Goal: Transaction & Acquisition: Purchase product/service

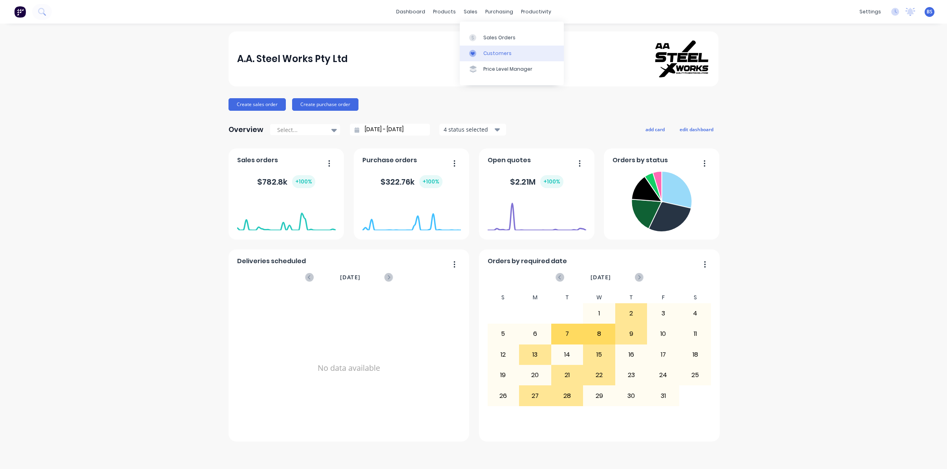
click at [495, 56] on div "Customers" at bounding box center [497, 53] width 28 height 7
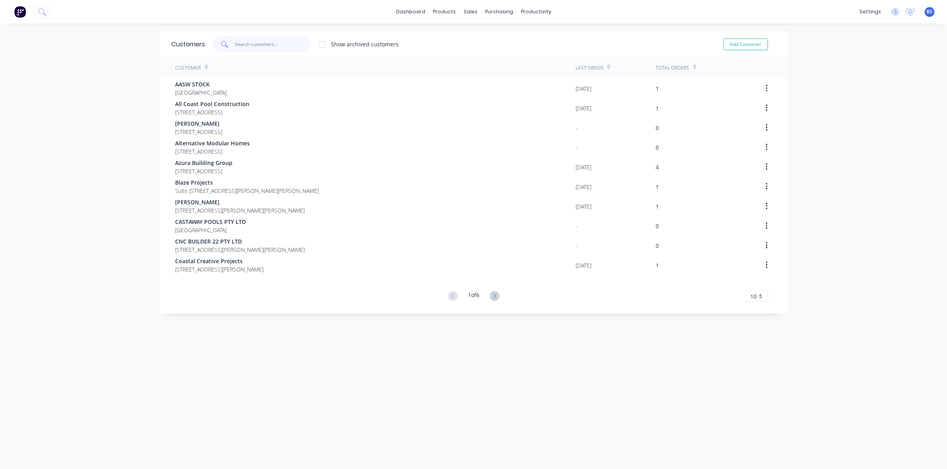
click at [245, 49] on input "text" at bounding box center [273, 45] width 77 height 16
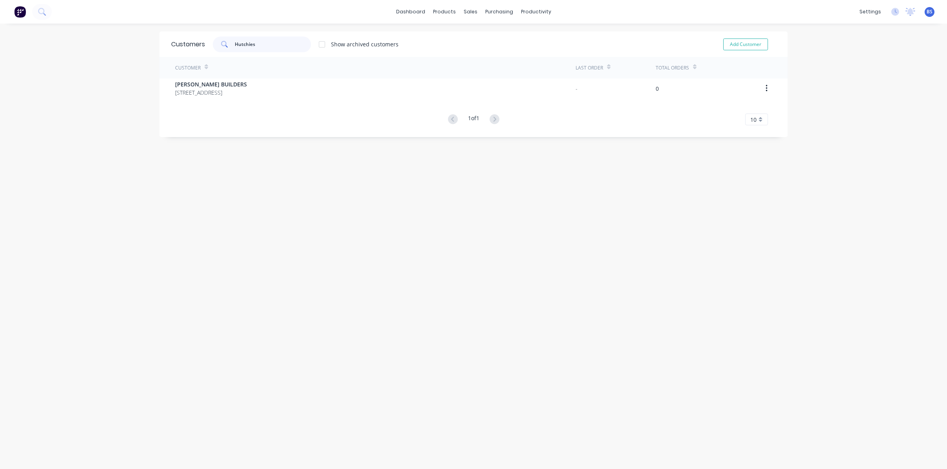
type input "Hutchies"
click at [210, 101] on div "Customer Last Order Total Orders [PERSON_NAME] BUILDERS [STREET_ADDRESS] - 0 1 …" at bounding box center [473, 91] width 628 height 68
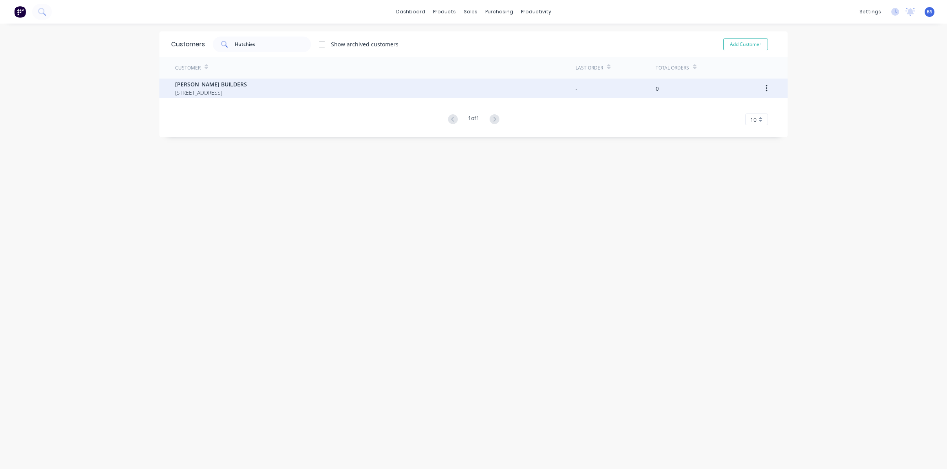
click at [205, 94] on span "[STREET_ADDRESS]" at bounding box center [211, 92] width 72 height 8
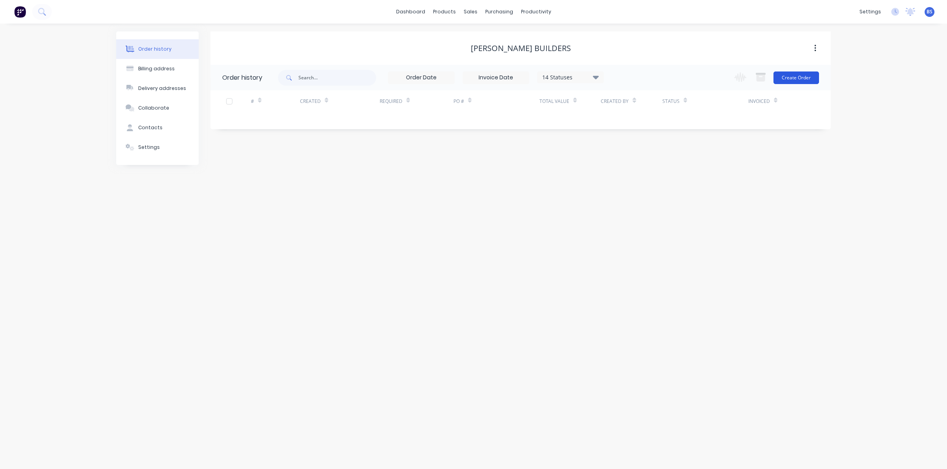
click at [790, 79] on button "Create Order" at bounding box center [796, 77] width 46 height 13
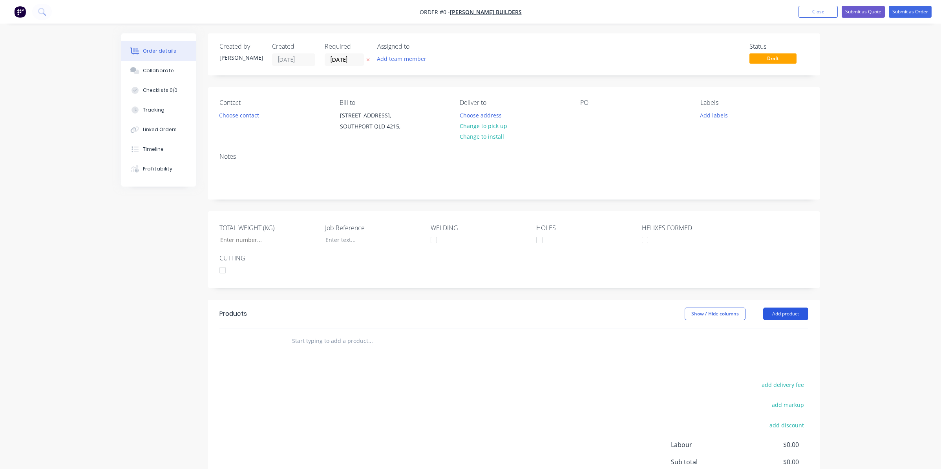
click at [775, 315] on button "Add product" at bounding box center [785, 313] width 45 height 13
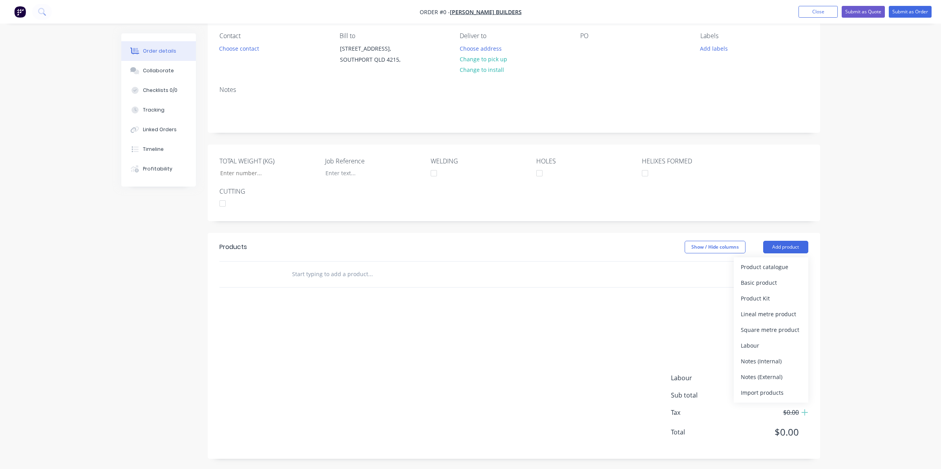
scroll to position [68, 0]
click at [747, 377] on div "Notes (External)" at bounding box center [771, 374] width 60 height 11
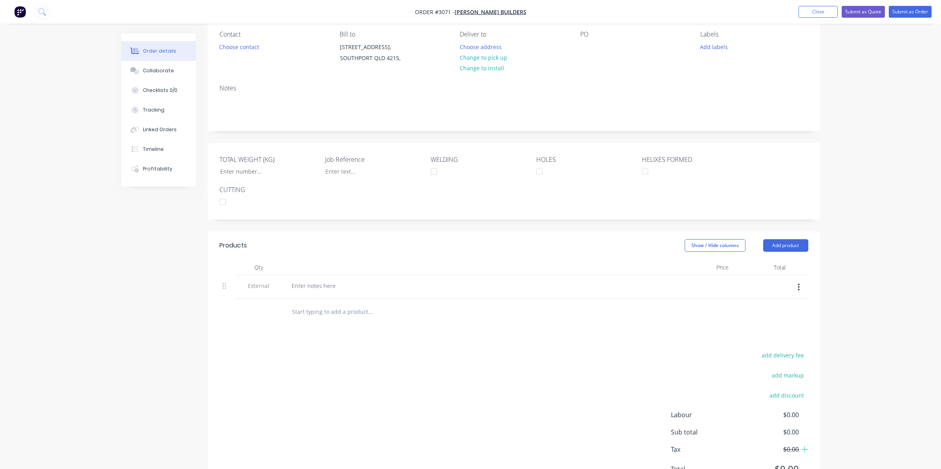
scroll to position [107, 0]
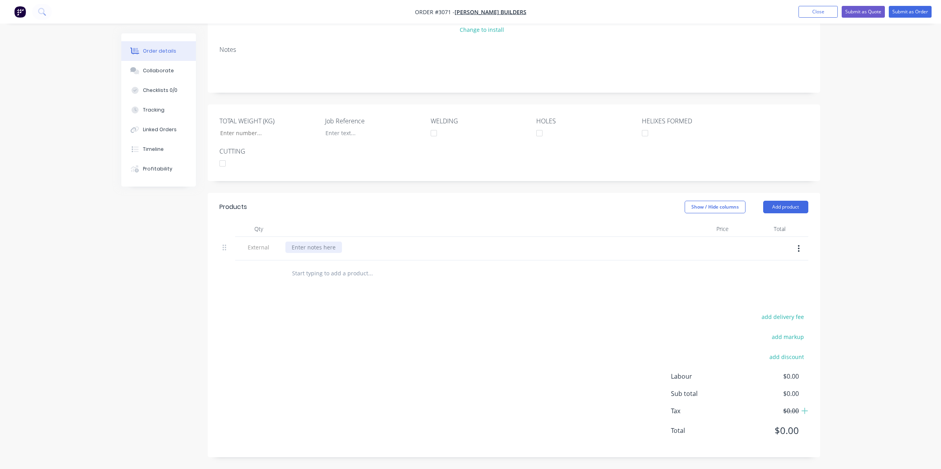
click at [335, 244] on div at bounding box center [313, 246] width 57 height 11
paste div
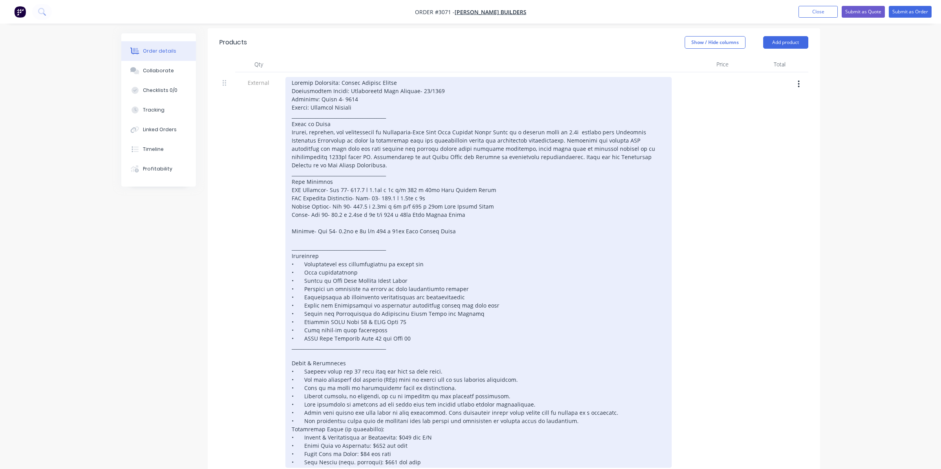
scroll to position [303, 0]
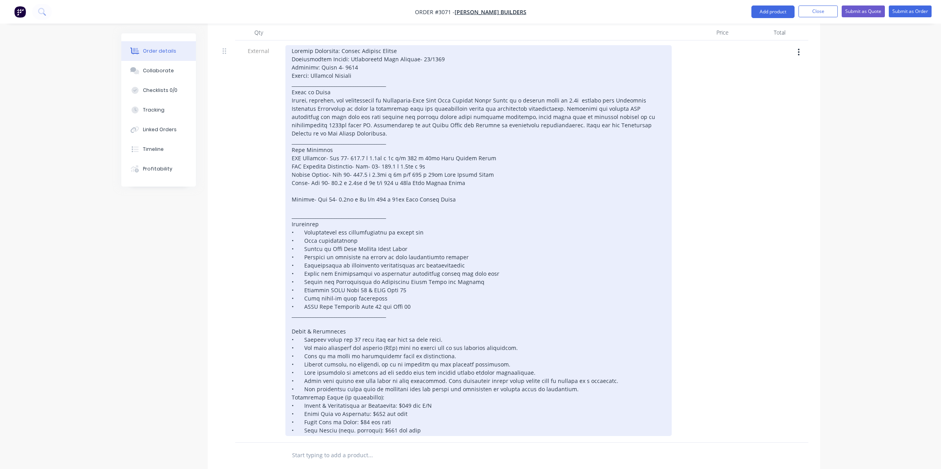
click at [291, 201] on div at bounding box center [478, 240] width 386 height 391
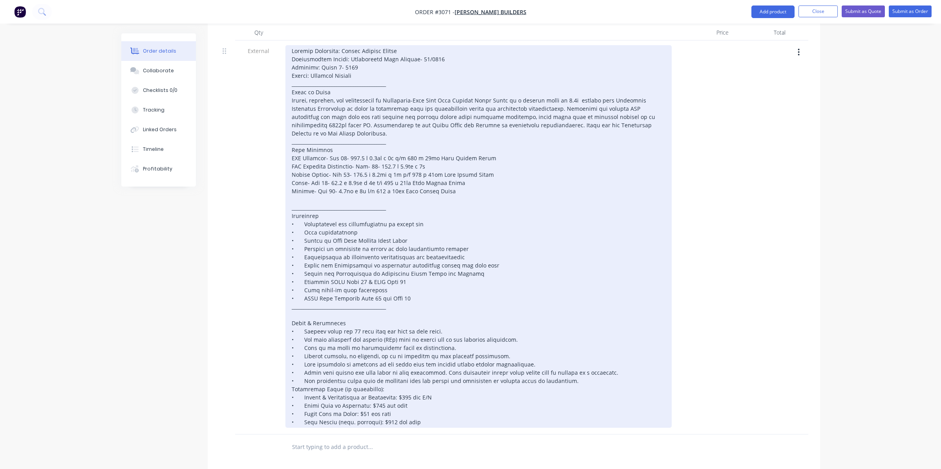
click at [291, 321] on div at bounding box center [478, 236] width 386 height 382
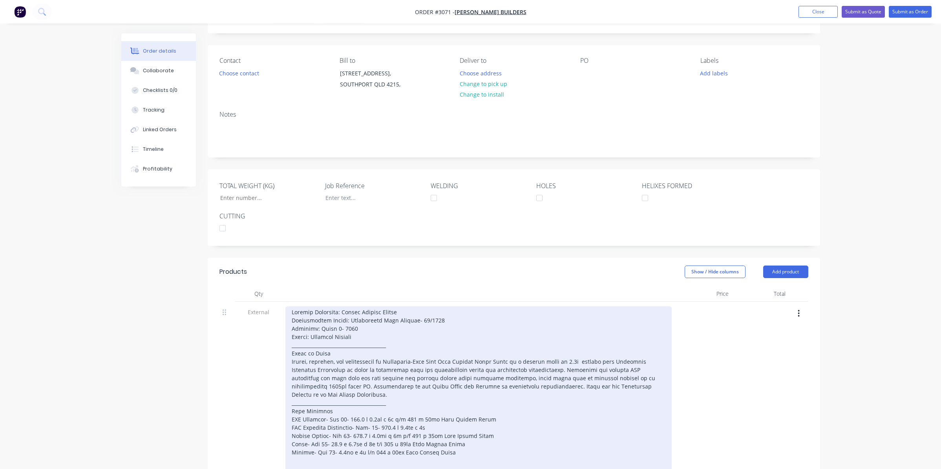
scroll to position [37, 0]
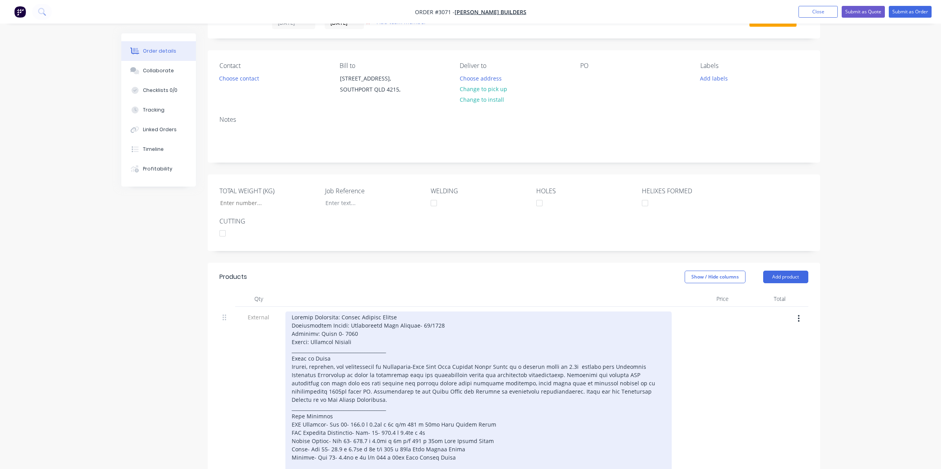
click at [227, 319] on div at bounding box center [227, 316] width 9 height 11
click at [225, 320] on icon at bounding box center [225, 317] width 4 height 7
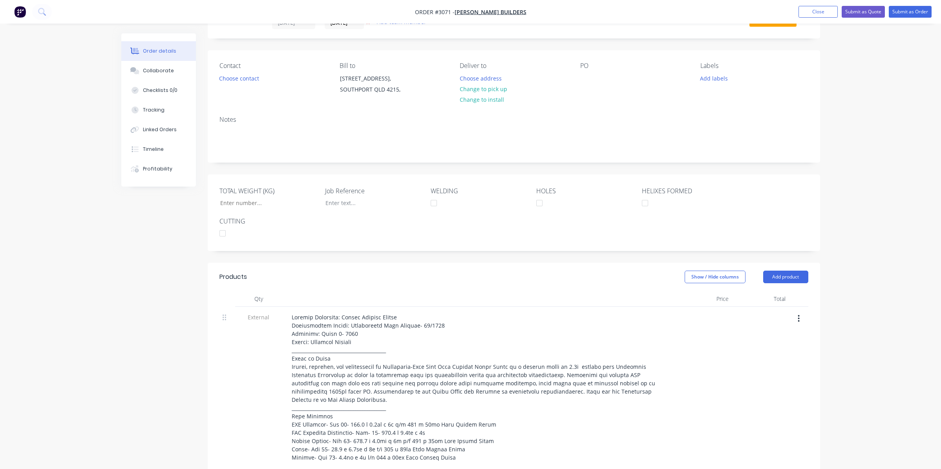
click at [797, 323] on button "button" at bounding box center [798, 318] width 18 height 14
click at [534, 292] on div at bounding box center [478, 299] width 392 height 16
click at [772, 276] on button "Add product" at bounding box center [785, 276] width 45 height 13
click at [764, 322] on button "Product Kit" at bounding box center [771, 328] width 75 height 16
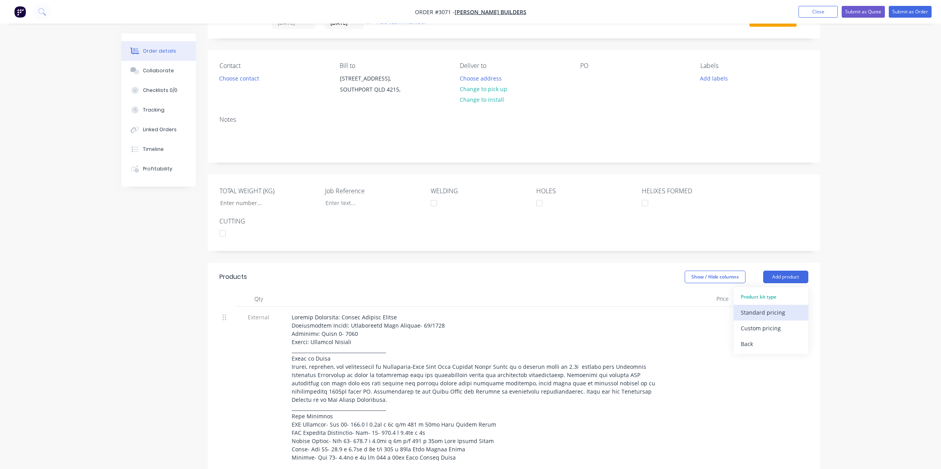
click at [758, 313] on div "Standard pricing" at bounding box center [771, 312] width 60 height 11
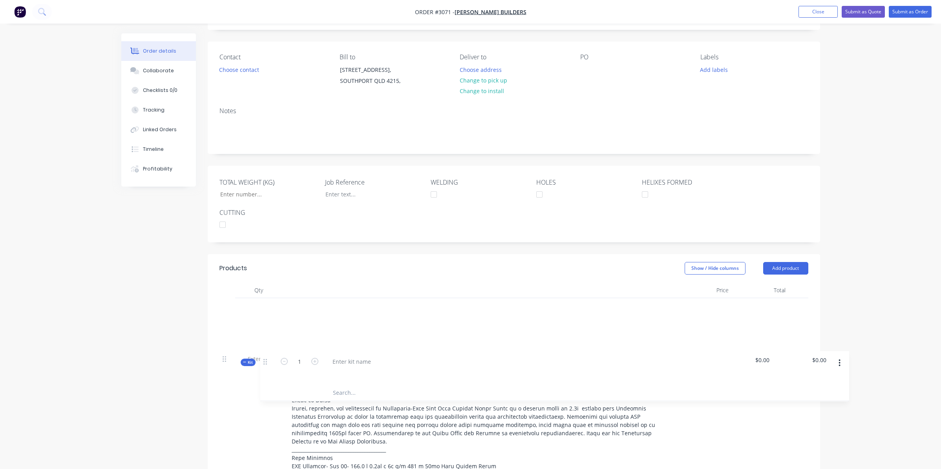
scroll to position [57, 0]
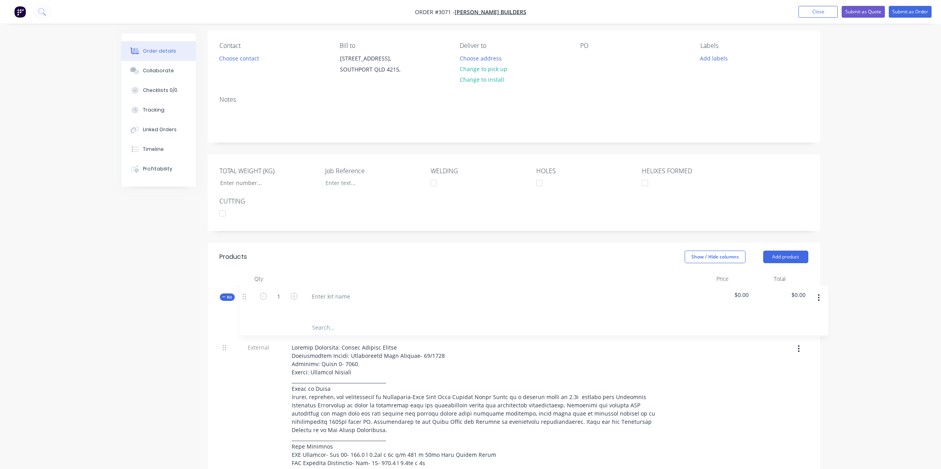
drag, startPoint x: 226, startPoint y: 223, endPoint x: 248, endPoint y: 298, distance: 78.1
click at [309, 298] on div at bounding box center [310, 296] width 51 height 11
click at [312, 295] on div at bounding box center [310, 296] width 51 height 11
click at [418, 322] on input "text" at bounding box center [370, 329] width 157 height 16
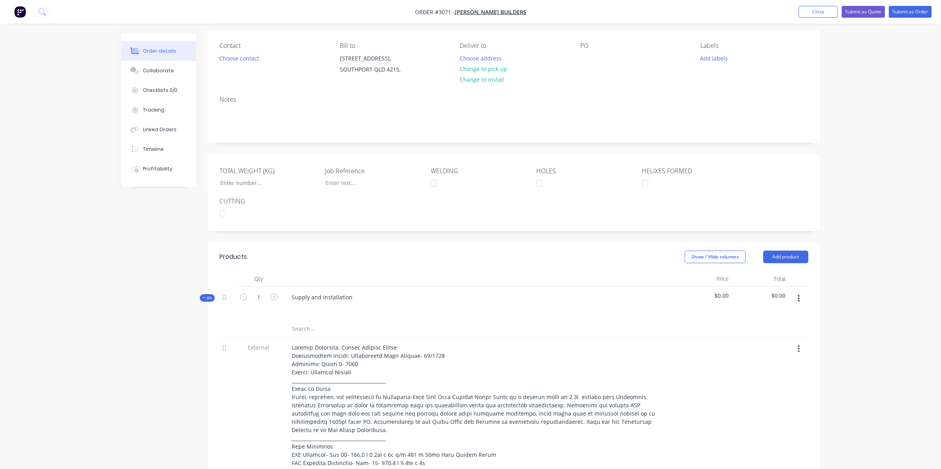
click at [360, 296] on div "Supply and Installation" at bounding box center [478, 304] width 392 height 34
click at [350, 296] on div "Supply and Installation" at bounding box center [321, 296] width 73 height 11
click at [314, 308] on div at bounding box center [478, 308] width 386 height 11
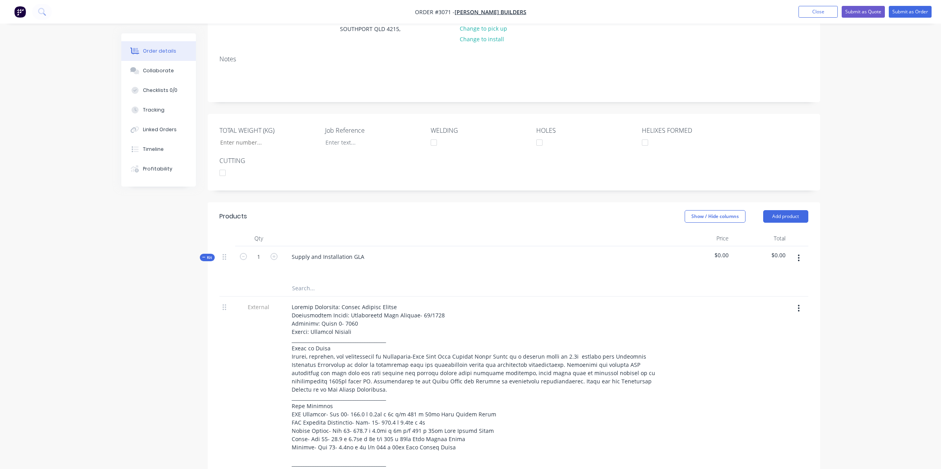
scroll to position [135, 0]
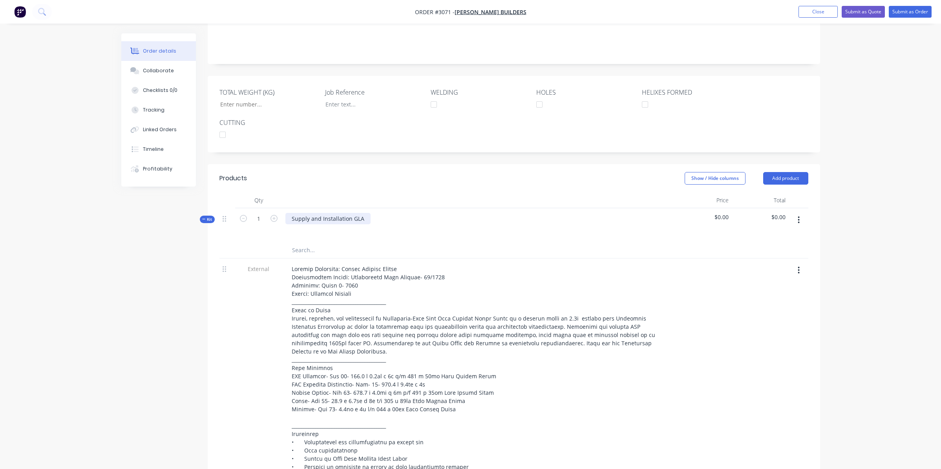
click at [365, 220] on div "Supply and Installation GLA" at bounding box center [327, 218] width 85 height 11
click at [374, 220] on div "Supply and Installation GLA" at bounding box center [478, 225] width 392 height 34
click at [362, 233] on div at bounding box center [478, 229] width 386 height 11
click at [305, 253] on input "text" at bounding box center [370, 250] width 157 height 16
click at [310, 231] on div at bounding box center [478, 229] width 386 height 11
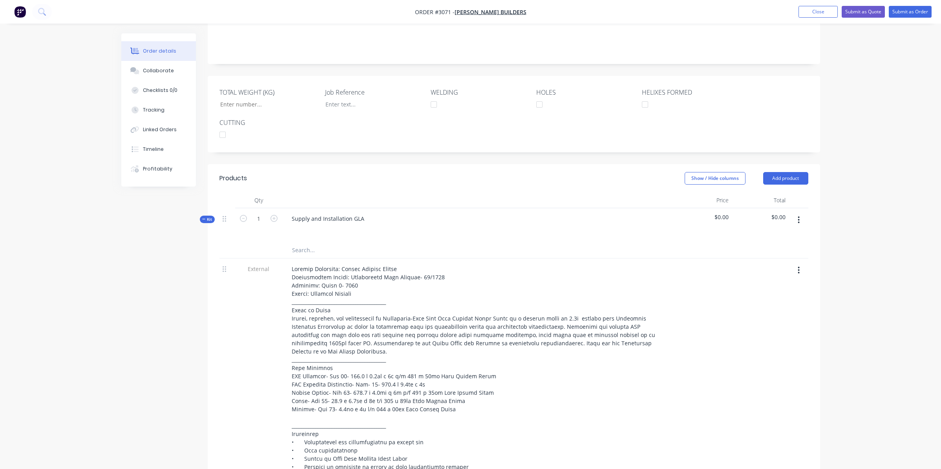
click at [302, 249] on input "text" at bounding box center [370, 250] width 157 height 16
click at [360, 220] on div "Supply and Installation GLA" at bounding box center [327, 218] width 85 height 11
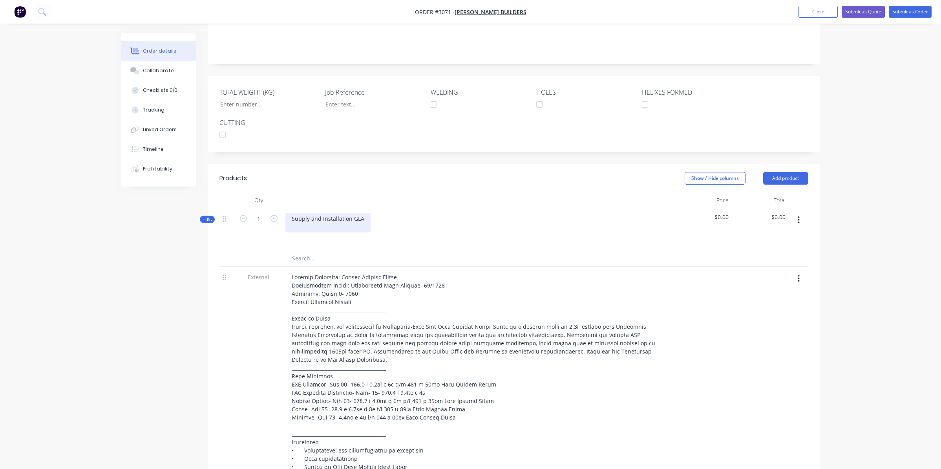
click at [303, 228] on div "Supply and Installation GLA" at bounding box center [327, 223] width 85 height 20
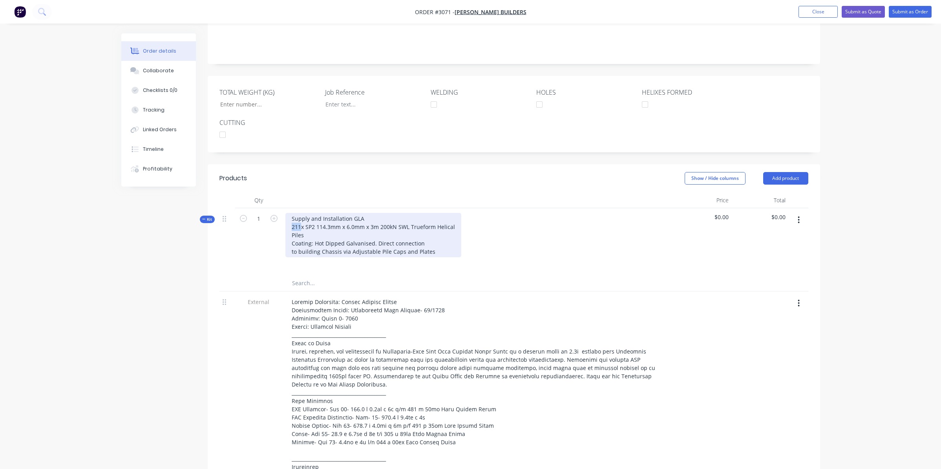
drag, startPoint x: 300, startPoint y: 226, endPoint x: 284, endPoint y: 230, distance: 16.1
click at [284, 230] on div "Supply and Installation GLA 211x SP2 114.3mm x 6.0mm x 3m 200kN SWL Trueform He…" at bounding box center [478, 241] width 392 height 67
drag, startPoint x: 396, startPoint y: 225, endPoint x: 371, endPoint y: 225, distance: 24.7
click at [366, 225] on div "Supply and Installation GLA 80x 114.3mm x 6.0mm x 3m 200kN SWL Trueform Helical…" at bounding box center [366, 235] width 162 height 44
drag, startPoint x: 290, startPoint y: 235, endPoint x: 301, endPoint y: 236, distance: 10.7
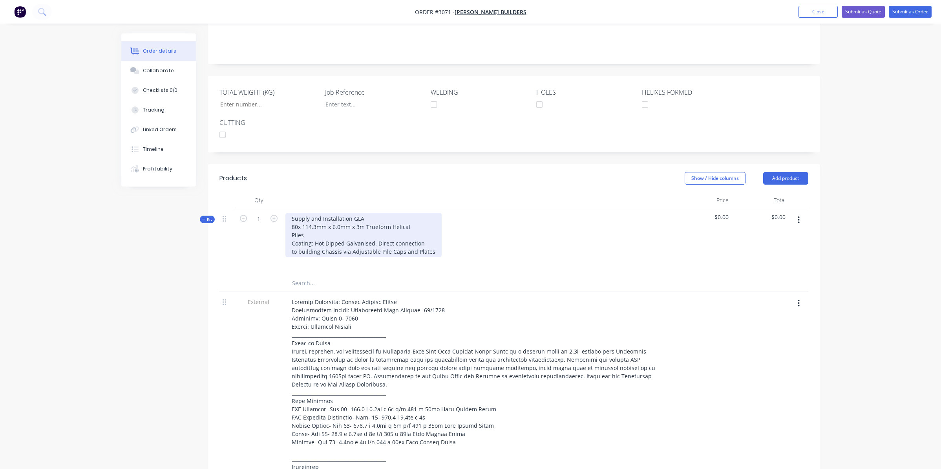
click at [290, 234] on div "Supply and Installation GLA 80x 114.3mm x 6.0mm x 3m Trueform Helical Piles Coa…" at bounding box center [363, 235] width 156 height 44
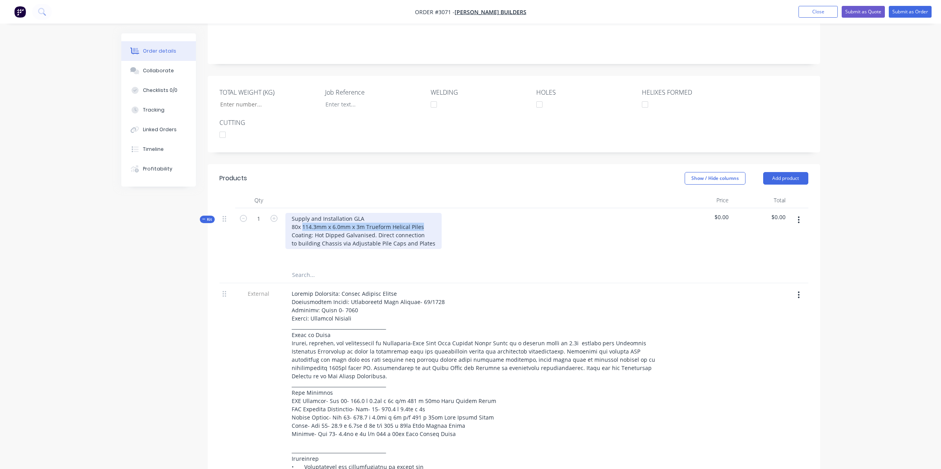
drag, startPoint x: 303, startPoint y: 225, endPoint x: 430, endPoint y: 227, distance: 126.4
click at [430, 227] on div "Supply and Installation GLA 80x 114.3mm x 6.0mm x 3m Trueform Helical Piles Coa…" at bounding box center [363, 231] width 156 height 36
copy div "114.3mm x 6.0mm x 3m Trueform Helical Piles"
click at [426, 227] on div "Supply and Installation GLA 80x 114.3mm x 6.0mm x 3m Trueform Helical Piles Coa…" at bounding box center [363, 231] width 156 height 36
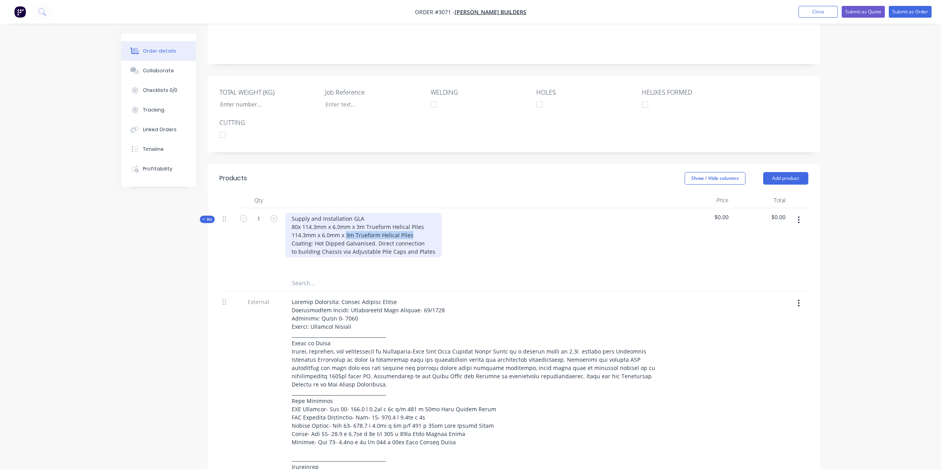
drag, startPoint x: 431, startPoint y: 237, endPoint x: 346, endPoint y: 236, distance: 84.8
click at [346, 236] on div "Supply and Installation GLA 80x 114.3mm x 6.0mm x 3m Trueform Helical Piles 114…" at bounding box center [363, 235] width 156 height 44
drag, startPoint x: 290, startPoint y: 234, endPoint x: 303, endPoint y: 237, distance: 13.2
click at [291, 234] on div "Supply and Installation GLA 80x 114.3mm x 6.0mm x 3m Trueform Helical Piles 114…" at bounding box center [363, 235] width 156 height 44
click at [431, 251] on div "Supply and Installation GLA 80x 114.3mm x 6.0mm x 3m Trueform Helical Piles 32x…" at bounding box center [363, 235] width 156 height 44
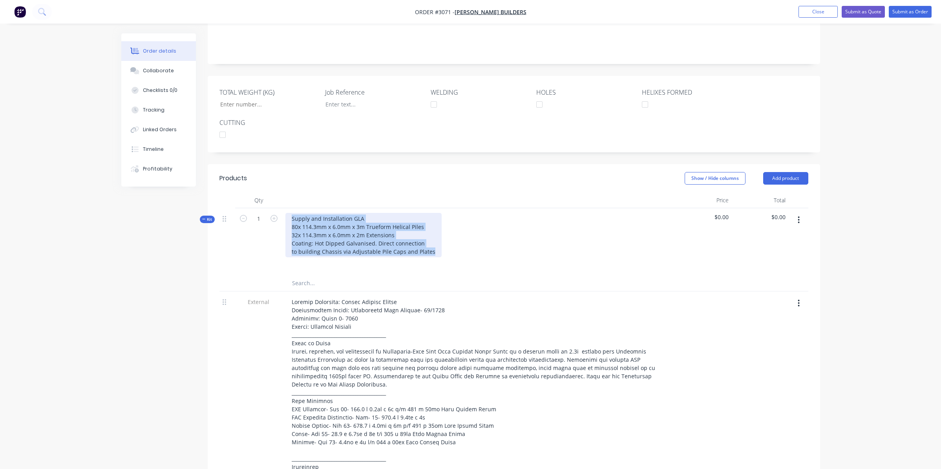
drag, startPoint x: 429, startPoint y: 253, endPoint x: 288, endPoint y: 217, distance: 146.1
click at [288, 217] on div "Supply and Installation GLA 80x 114.3mm x 6.0mm x 3m Trueform Helical Piles 32x…" at bounding box center [363, 235] width 156 height 44
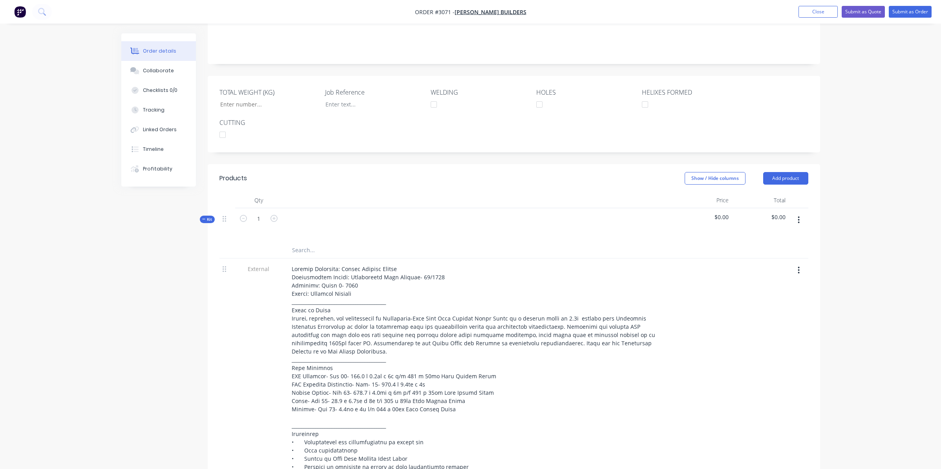
click at [800, 219] on button "button" at bounding box center [798, 220] width 18 height 14
click at [767, 303] on div "Delete" at bounding box center [771, 303] width 60 height 11
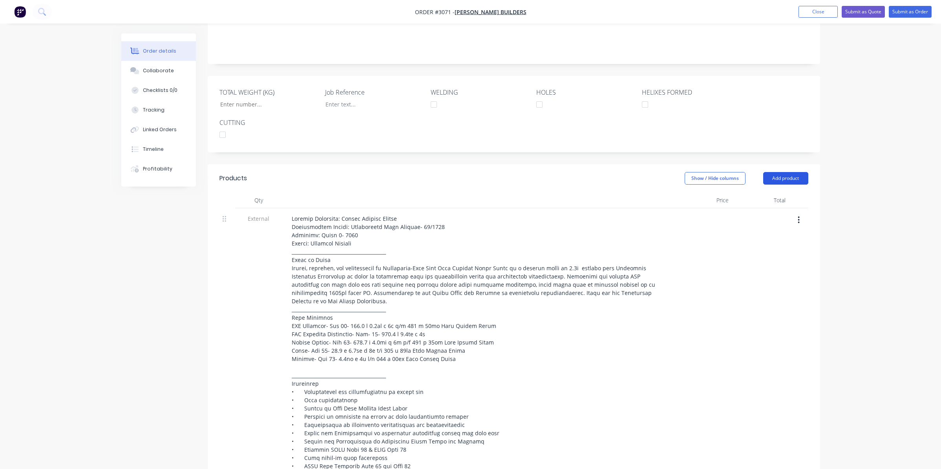
click at [772, 178] on button "Add product" at bounding box center [785, 178] width 45 height 13
click at [759, 216] on div "Basic product" at bounding box center [771, 213] width 60 height 11
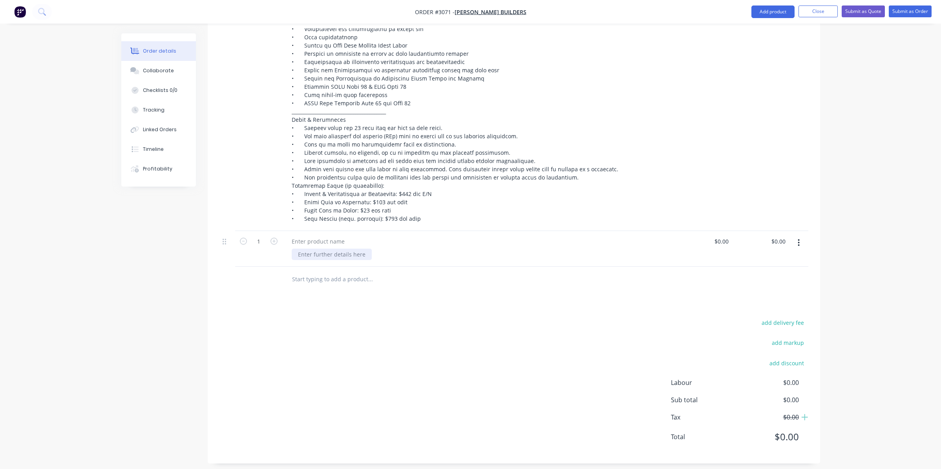
scroll to position [504, 0]
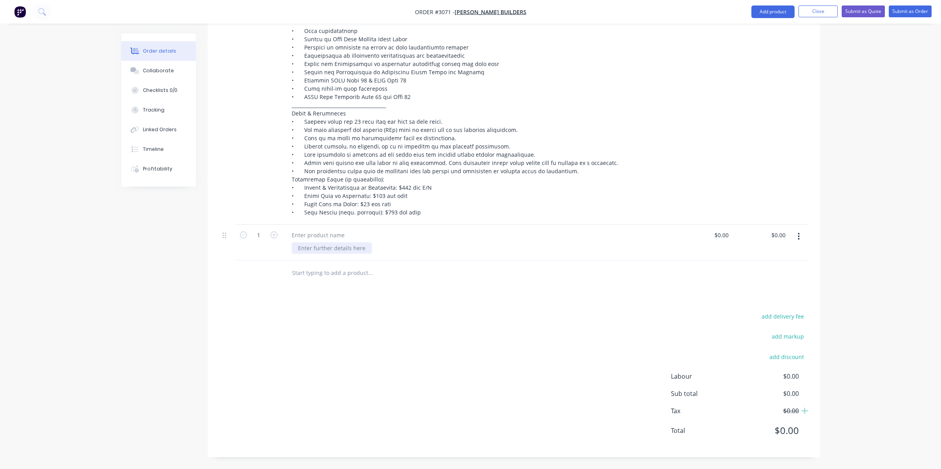
click at [310, 248] on div at bounding box center [332, 247] width 80 height 11
paste div
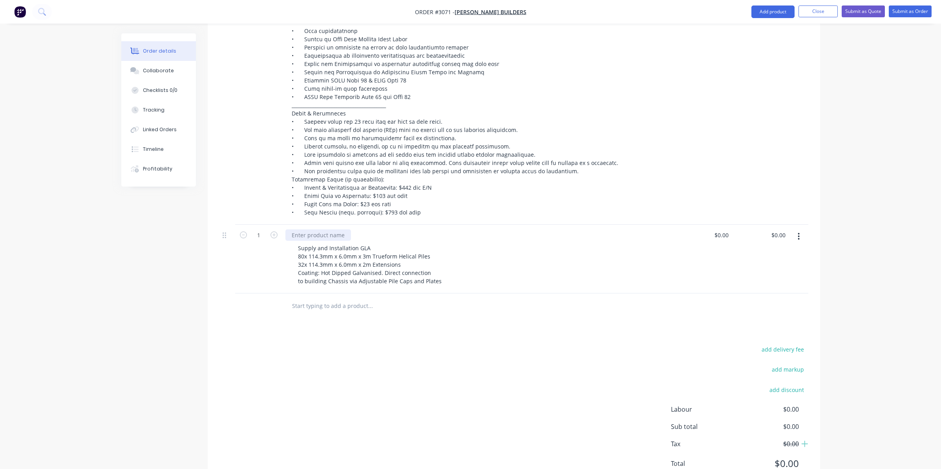
click at [316, 232] on div at bounding box center [318, 234] width 66 height 11
click at [347, 254] on div "Supply and Installation GLA 80x 114.3mm x 6.0mm x 3m Trueform Helical Piles 32x…" at bounding box center [370, 264] width 156 height 44
drag, startPoint x: 355, startPoint y: 250, endPoint x: 361, endPoint y: 249, distance: 6.4
click at [355, 250] on div "Supply and Installation GLA 80x 114.3mm x 6.0mm x 3m Trueform Helical Piles 32x…" at bounding box center [370, 264] width 156 height 44
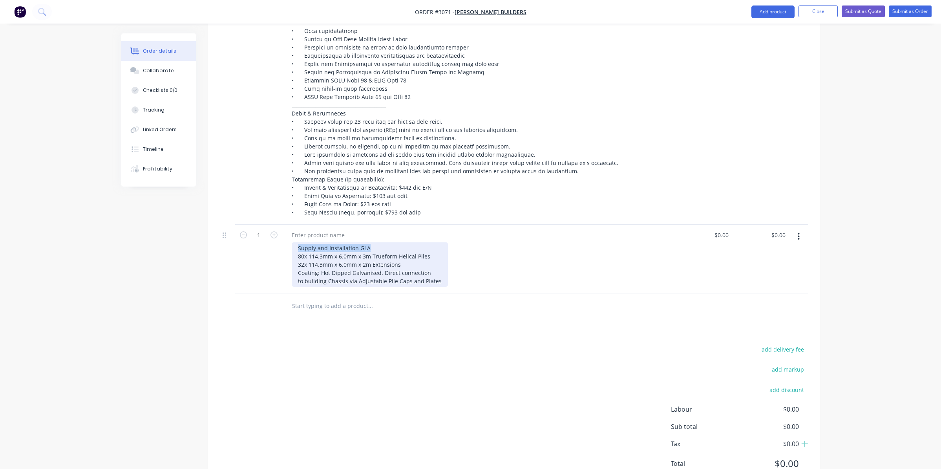
drag, startPoint x: 370, startPoint y: 248, endPoint x: 296, endPoint y: 249, distance: 73.4
click at [296, 249] on div "Supply and Installation GLA 80x 114.3mm x 6.0mm x 3m Trueform Helical Piles 32x…" at bounding box center [370, 264] width 156 height 44
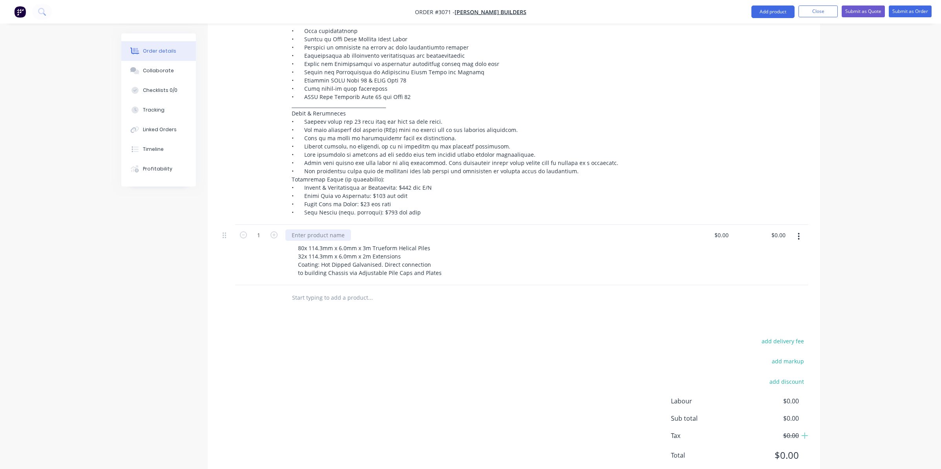
click at [300, 233] on div at bounding box center [318, 234] width 66 height 11
paste div
click at [491, 265] on div "80x 114.3mm x 6.0mm x 3m Trueform Helical Piles 32x 114.3mm x 6.0mm x 2m Extens…" at bounding box center [482, 260] width 380 height 36
click at [349, 235] on div "Supply and Installation GLA" at bounding box center [327, 234] width 85 height 11
click at [493, 272] on div "80x 114.3mm x 6.0mm x 3m Trueform Helical Piles 32x 114.3mm x 6.0mm x 2m Extens…" at bounding box center [482, 260] width 380 height 36
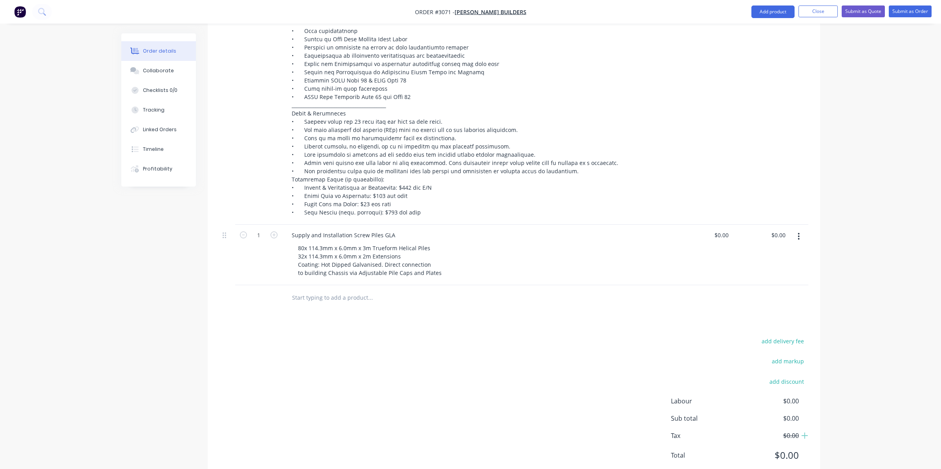
click at [799, 231] on button "button" at bounding box center [798, 236] width 18 height 14
click at [783, 270] on div "Duplicate" at bounding box center [771, 272] width 60 height 11
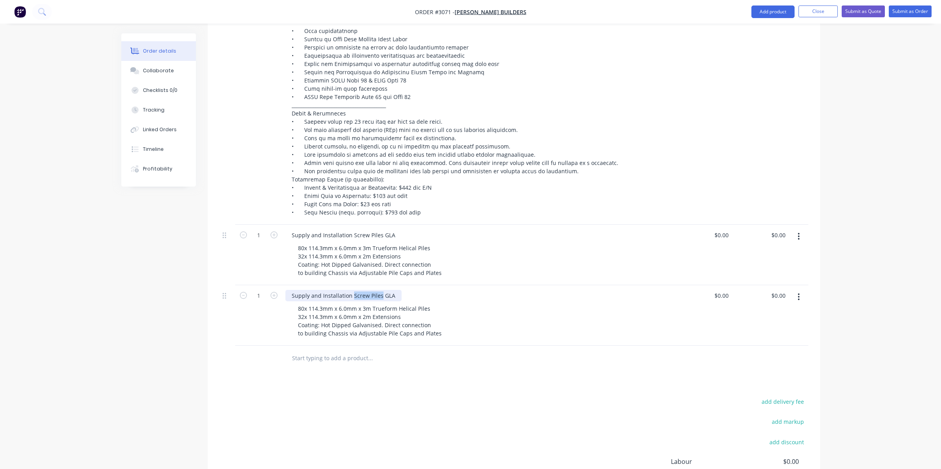
drag, startPoint x: 378, startPoint y: 295, endPoint x: 352, endPoint y: 295, distance: 26.3
click at [352, 295] on div "Supply and Installation Screw Piles GLA" at bounding box center [343, 295] width 116 height 11
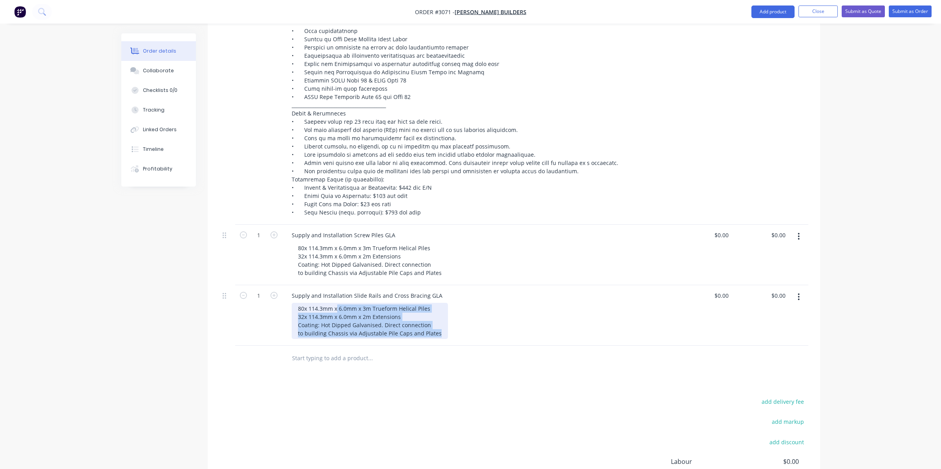
drag, startPoint x: 436, startPoint y: 333, endPoint x: 325, endPoint y: 322, distance: 111.6
click at [318, 329] on div "80x 114.3mm x 6.0mm x 3m Trueform Helical Piles 32x 114.3mm x 6.0mm x 2m Extens…" at bounding box center [370, 321] width 156 height 36
click at [338, 316] on div "80x 114.3mm x 6.0mm x 3m Trueform Helical Piles 32x 114.3mm x 6.0mm x 2m Extens…" at bounding box center [370, 321] width 156 height 36
drag, startPoint x: 299, startPoint y: 307, endPoint x: 447, endPoint y: 331, distance: 149.5
click at [442, 330] on div "80x 114.3mm x 6.0mm x 3m Trueform Helical Piles 32x 114.3mm x 6.0mm x 2m Extens…" at bounding box center [482, 321] width 380 height 36
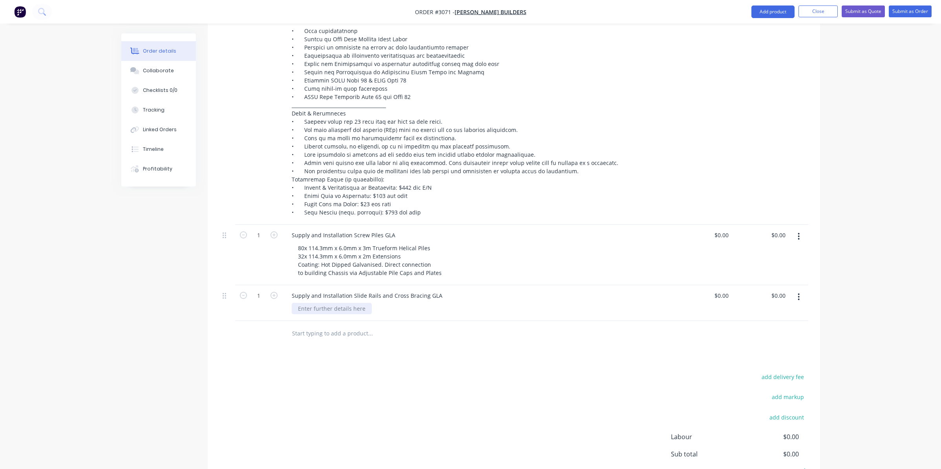
click at [351, 306] on div at bounding box center [332, 308] width 80 height 11
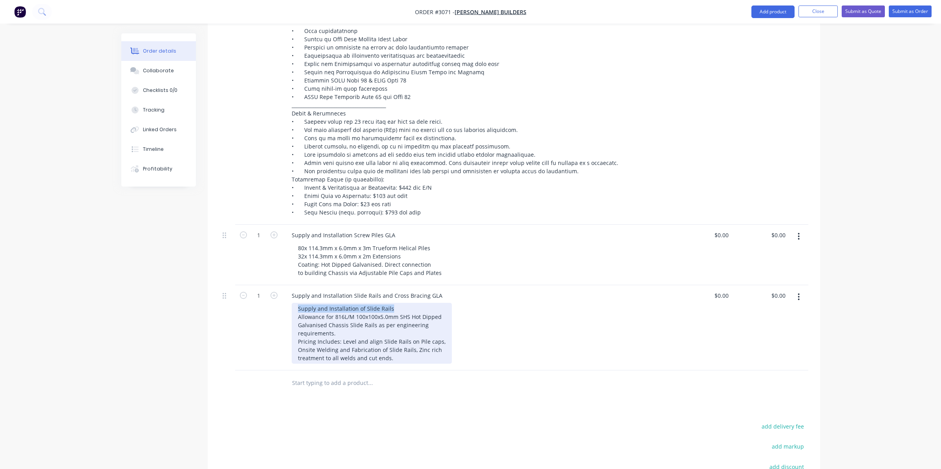
drag, startPoint x: 386, startPoint y: 308, endPoint x: 285, endPoint y: 302, distance: 101.0
click at [285, 302] on div "Supply and Installation Slide Rails and Cross Bracing GLA Supply and Installati…" at bounding box center [478, 327] width 392 height 85
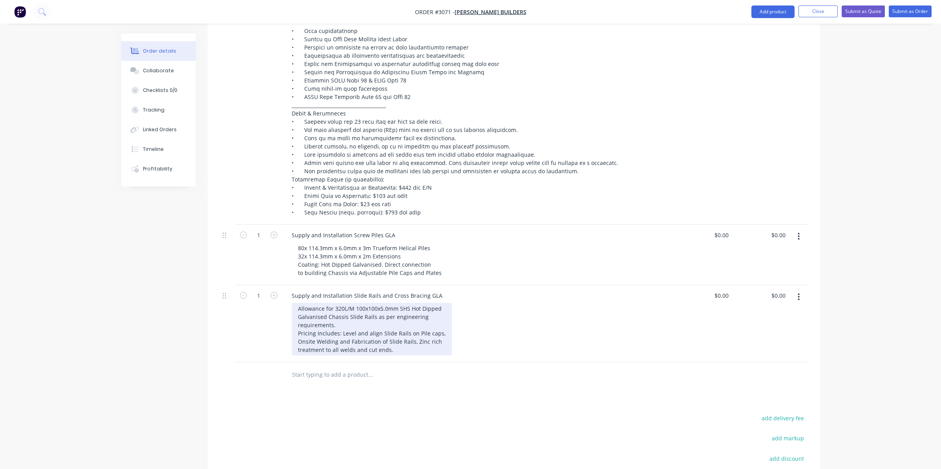
click at [338, 326] on div "Allowance for 320L/M 100x100x5.0mm SHS Hot Dipped Galvanised Chassis Slide Rail…" at bounding box center [372, 329] width 160 height 53
click at [374, 317] on div "Allowance for 320L/M 100x100x5.0mm SHS Hot Dipped Galvanised Chassis Slide Rail…" at bounding box center [372, 329] width 160 height 53
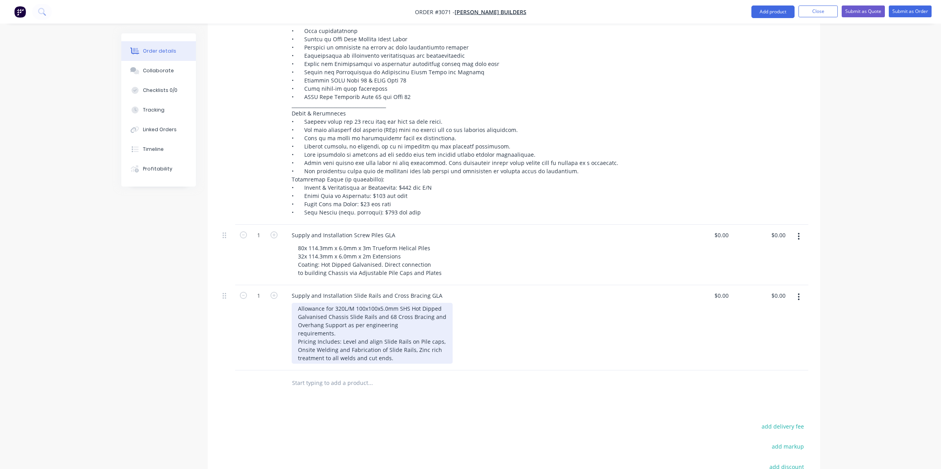
click at [297, 333] on div "Allowance for 320L/M 100x100x5.0mm SHS Hot Dipped Galvanised Chassis Slide Rail…" at bounding box center [372, 333] width 161 height 61
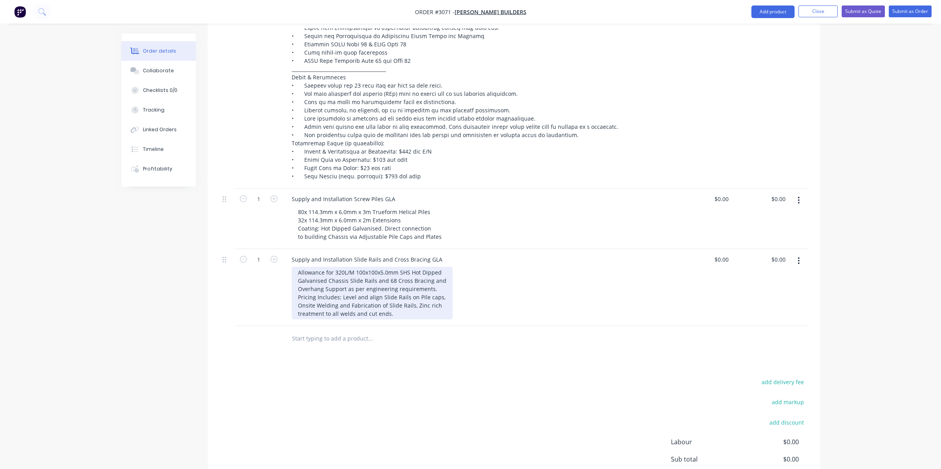
scroll to position [544, 0]
click at [411, 301] on div "Allowance for 320L/M 100x100x5.0mm SHS Hot Dipped Galvanised Chassis Slide Rail…" at bounding box center [372, 289] width 161 height 53
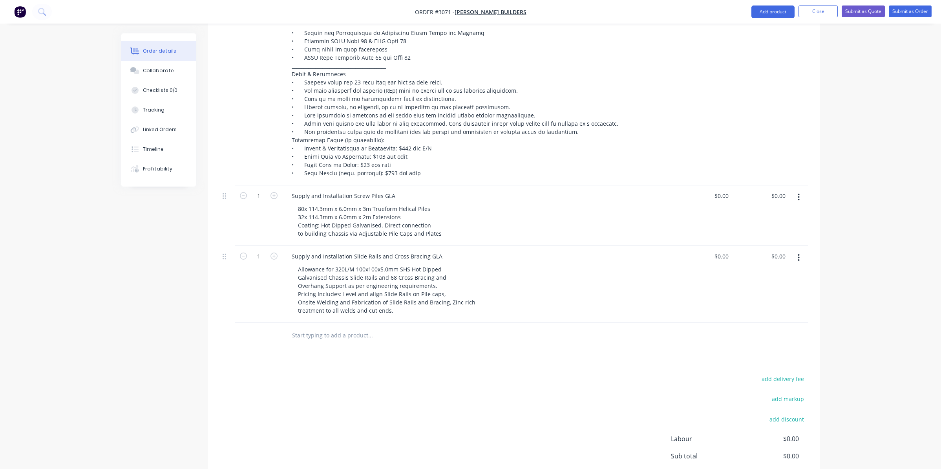
click at [571, 299] on div "Allowance for 320L/M 100x100x5.0mm SHS Hot Dipped Galvanised Chassis Slide Rail…" at bounding box center [482, 289] width 380 height 53
click at [718, 194] on div "0 0" at bounding box center [703, 215] width 57 height 60
type input "$48,705.16"
click at [721, 250] on div "0 0" at bounding box center [703, 284] width 57 height 77
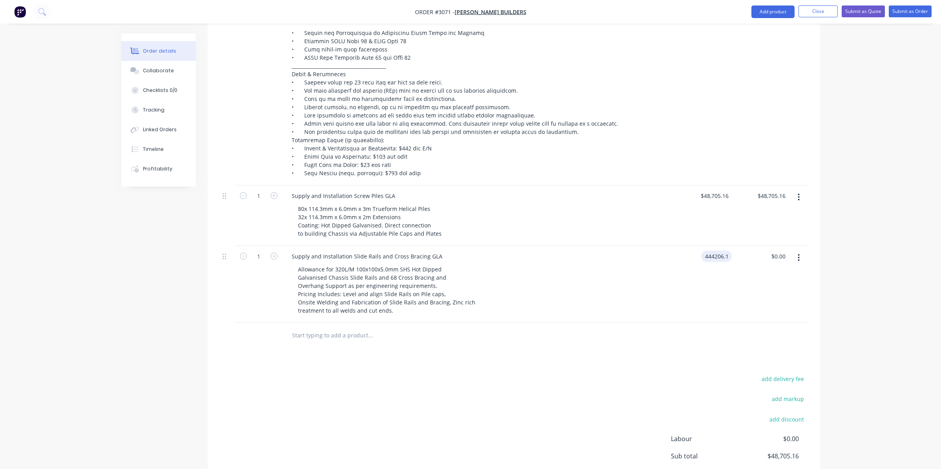
type input "$444,206.10"
click at [603, 283] on div "Allowance for 320L/M 100x100x5.0mm SHS Hot Dipped Galvanised Chassis Slide Rail…" at bounding box center [482, 289] width 380 height 53
click at [708, 256] on input "444206.1" at bounding box center [717, 255] width 27 height 11
type input "$44,206.10"
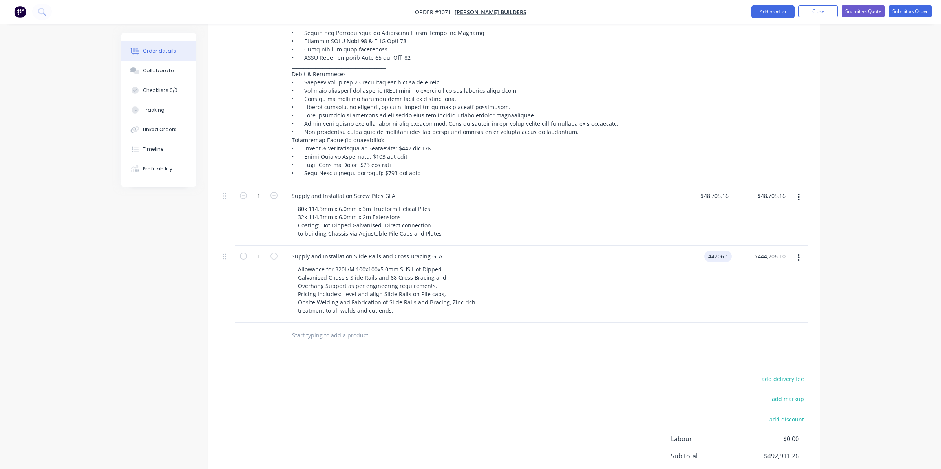
type input "$44,206.10"
click at [692, 280] on div "$44,206.10 44206.1" at bounding box center [703, 284] width 57 height 77
click at [801, 197] on button "button" at bounding box center [798, 197] width 18 height 14
click at [786, 234] on div "Duplicate" at bounding box center [771, 233] width 60 height 11
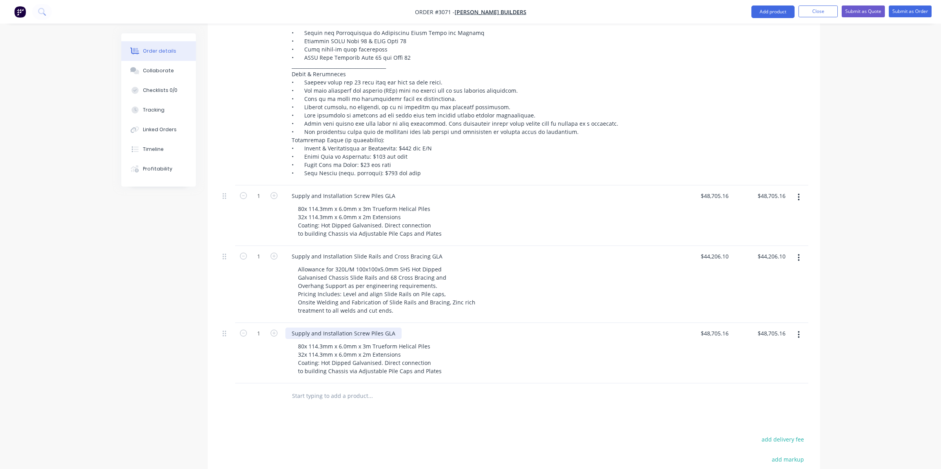
click at [389, 335] on div "Supply and Installation Screw Piles GLA" at bounding box center [343, 332] width 116 height 11
drag, startPoint x: 393, startPoint y: 332, endPoint x: 382, endPoint y: 336, distance: 11.4
click at [382, 336] on div "Supply and Installation Screw Piles GLA" at bounding box center [343, 332] width 116 height 11
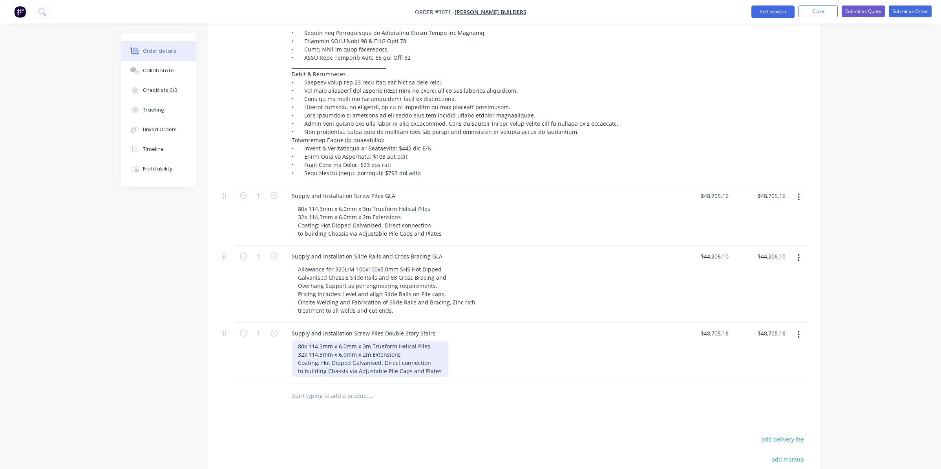
click at [400, 354] on div "80x 114.3mm x 6.0mm x 3m Trueform Helical Piles 32x 114.3mm x 6.0mm x 2m Extens…" at bounding box center [370, 358] width 156 height 36
click at [303, 349] on div "80x 114.3mm x 6.0mm x 3m Trueform Helical Piles 32x 114.3mm x 6.0mm x 2m Extens…" at bounding box center [370, 358] width 156 height 36
drag, startPoint x: 298, startPoint y: 356, endPoint x: 402, endPoint y: 354, distance: 104.4
click at [402, 354] on div "12x 114.3mm x 6.0mm x 3m Trueform Helical Piles 32x 114.3mm x 6.0mm x 2m Extens…" at bounding box center [370, 358] width 156 height 36
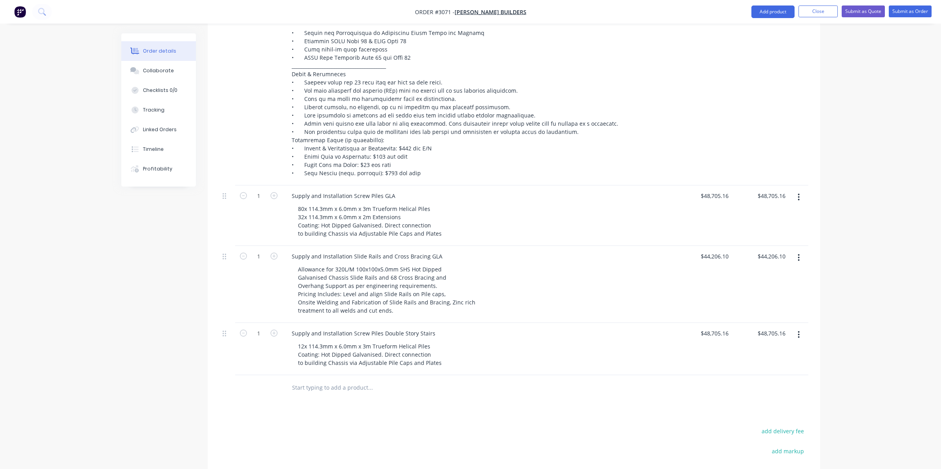
click at [801, 261] on button "button" at bounding box center [798, 257] width 18 height 14
click at [778, 298] on div "Duplicate" at bounding box center [771, 293] width 60 height 11
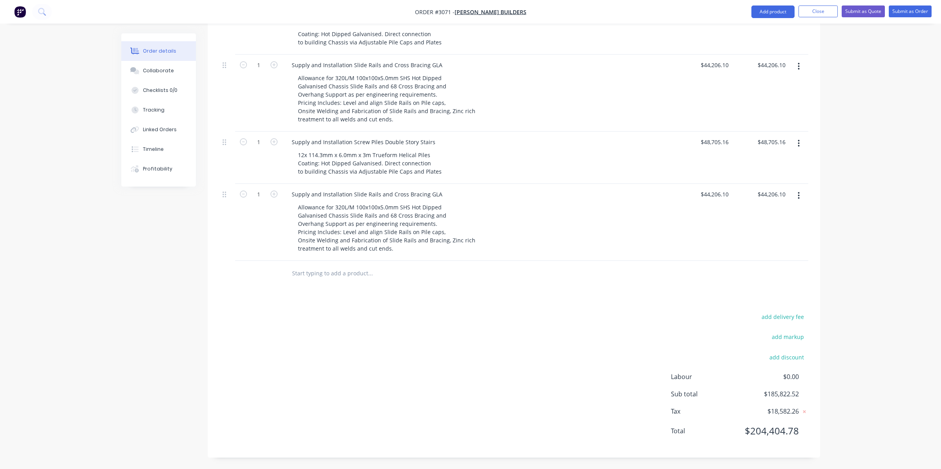
scroll to position [735, 0]
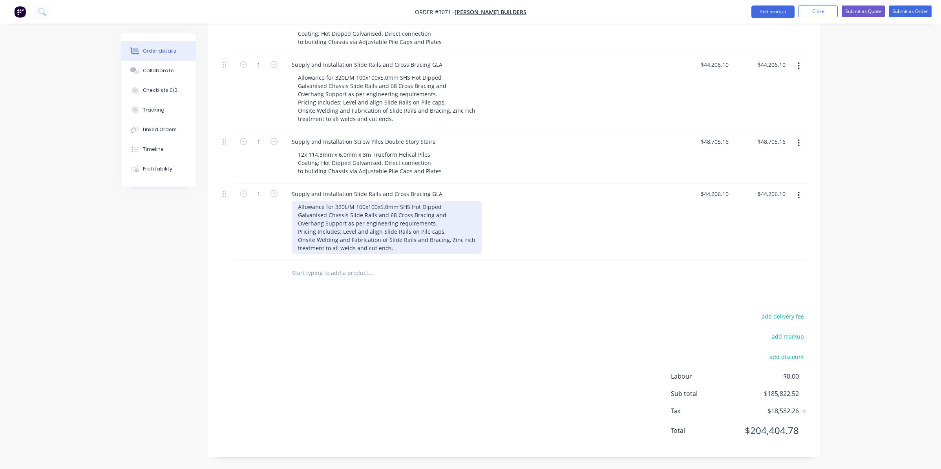
click at [338, 204] on div "Allowance for 320L/M 100x100x5.0mm SHS Hot Dipped Galvanised Chassis Slide Rail…" at bounding box center [387, 227] width 190 height 53
drag, startPoint x: 344, startPoint y: 206, endPoint x: 334, endPoint y: 207, distance: 9.8
click at [334, 207] on div "Allowance for 320L/M 100x100x5.0mm SHS Hot Dipped Galvanised Chassis Slide Rail…" at bounding box center [387, 227] width 190 height 53
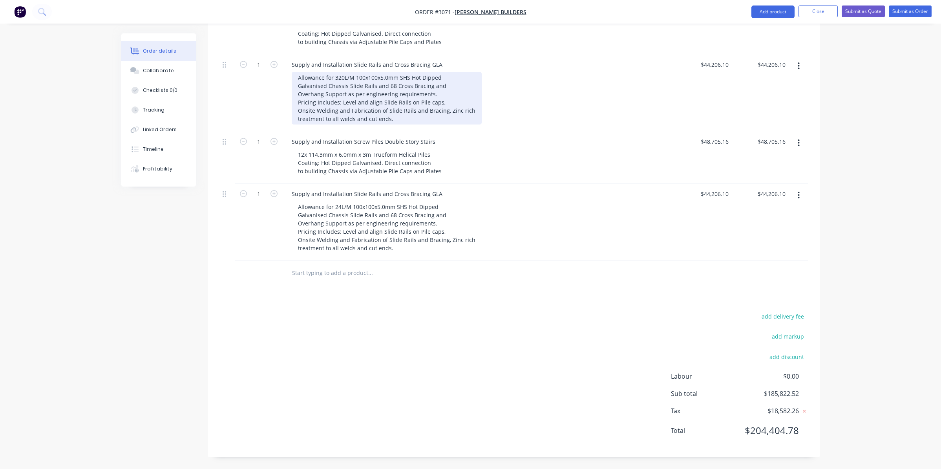
click at [341, 78] on div "Allowance for 320L/M 100x100x5.0mm SHS Hot Dipped Galvanised Chassis Slide Rail…" at bounding box center [387, 98] width 190 height 53
click at [373, 85] on div "Allowance for 320L/M 100x100x5.0mm SHS Hot Dipped Galvanised Chassis Slide Rail…" at bounding box center [387, 98] width 190 height 53
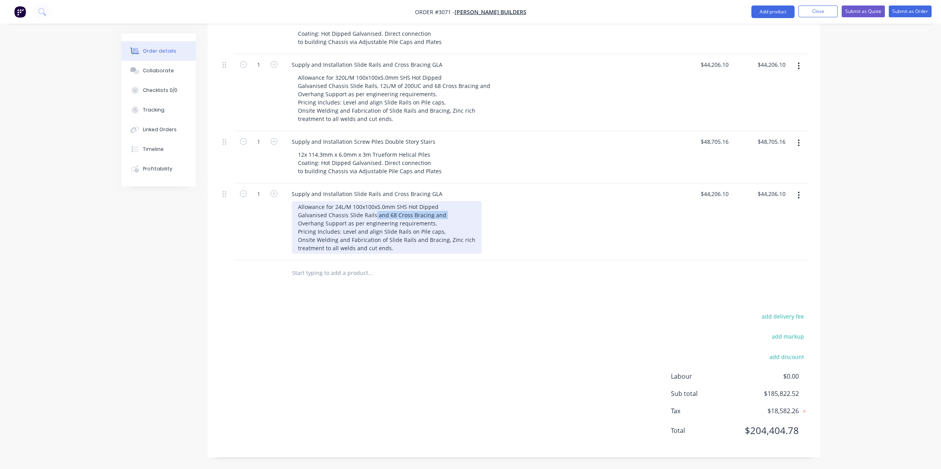
drag, startPoint x: 442, startPoint y: 215, endPoint x: 372, endPoint y: 215, distance: 70.7
click at [372, 216] on div "Allowance for 24L/M 100x100x5.0mm SHS Hot Dipped Galvanised Chassis Slide Rails…" at bounding box center [387, 227] width 190 height 53
drag, startPoint x: 346, startPoint y: 223, endPoint x: 285, endPoint y: 229, distance: 61.6
click at [285, 229] on div "Supply and Installation Slide Rails and Cross Bracing GLA Allowance for 24L/M 1…" at bounding box center [478, 221] width 392 height 77
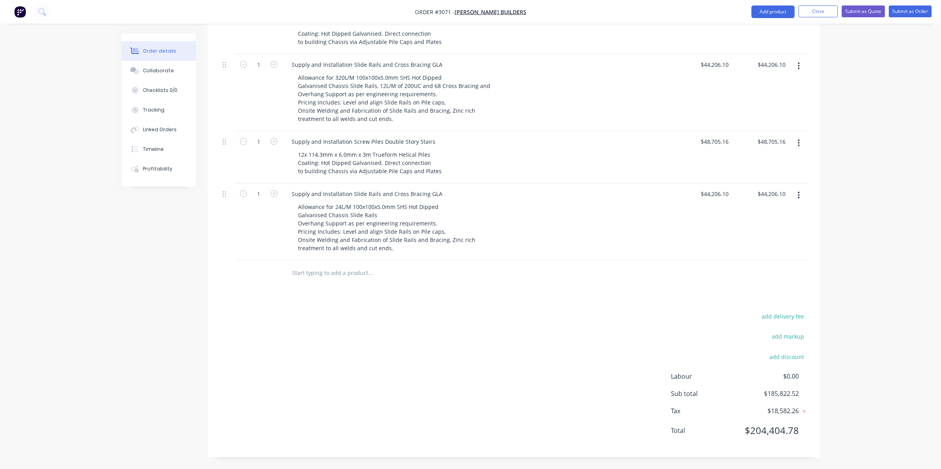
click at [286, 229] on div "Supply and Installation Slide Rails and Cross Bracing GLA Allowance for 24L/M 1…" at bounding box center [478, 221] width 392 height 77
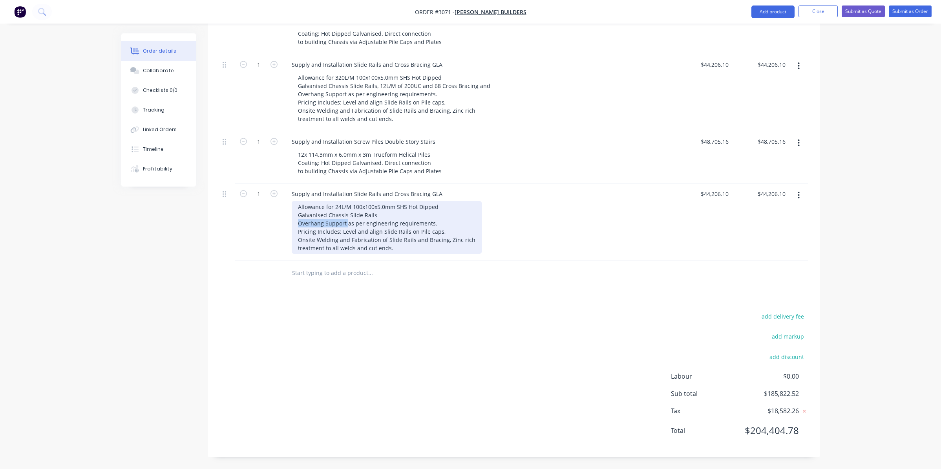
drag, startPoint x: 346, startPoint y: 224, endPoint x: 295, endPoint y: 223, distance: 51.4
click at [295, 223] on div "Allowance for 24L/M 100x100x5.0mm SHS Hot Dipped Galvanised Chassis Slide Rails…" at bounding box center [387, 227] width 190 height 53
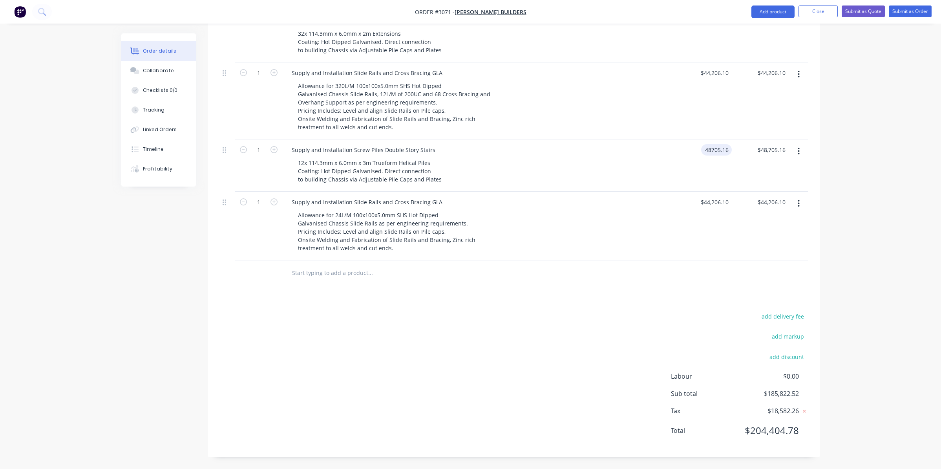
click at [716, 148] on input "48705.16" at bounding box center [717, 149] width 27 height 11
type input "$5,790.24"
click at [714, 203] on input "44206.1" at bounding box center [716, 201] width 32 height 11
type input "$2,460.00"
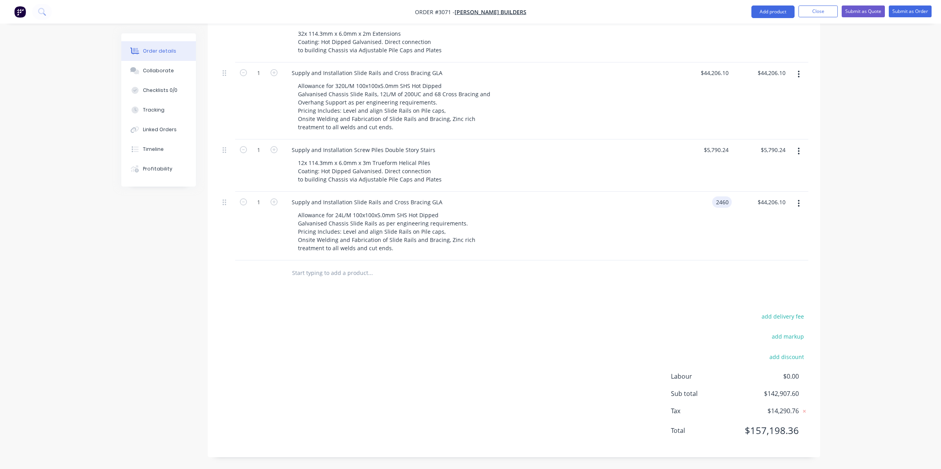
type input "$2,460.00"
click at [664, 276] on div at bounding box center [513, 273] width 589 height 26
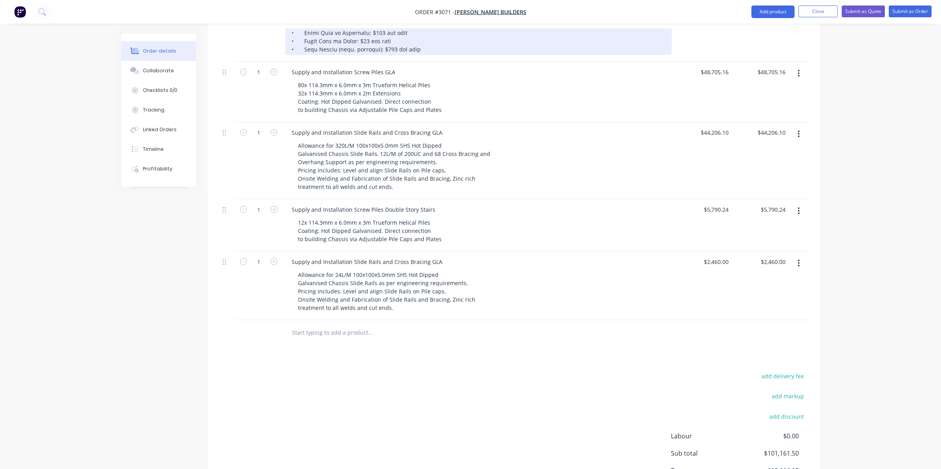
scroll to position [688, 0]
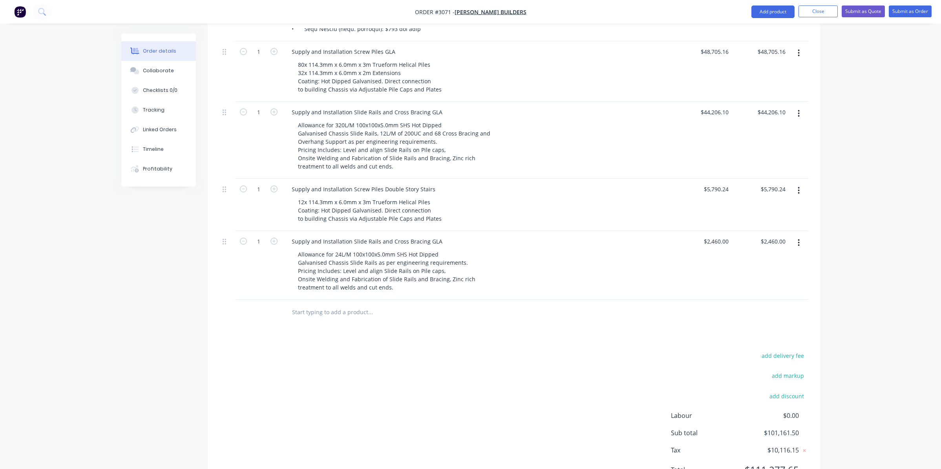
click at [797, 192] on button "button" at bounding box center [798, 190] width 18 height 14
click at [767, 226] on div "Duplicate" at bounding box center [771, 226] width 60 height 11
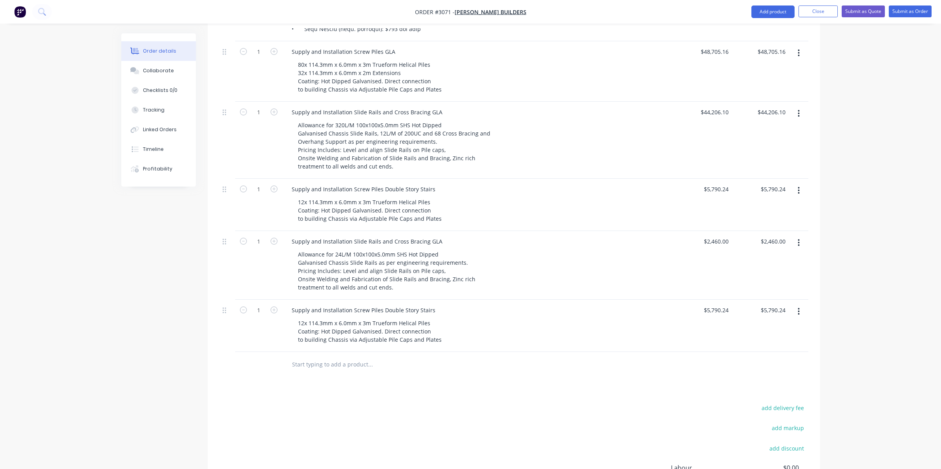
click at [798, 241] on icon "button" at bounding box center [799, 242] width 2 height 9
click at [759, 279] on div "Duplicate" at bounding box center [771, 278] width 60 height 11
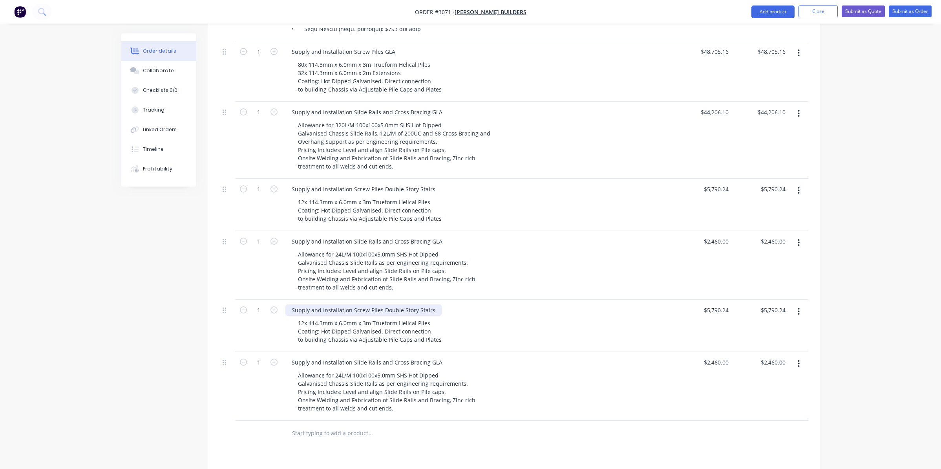
click at [429, 308] on div "Supply and Installation Screw Piles Double Story Stairs" at bounding box center [363, 309] width 156 height 11
drag, startPoint x: 430, startPoint y: 308, endPoint x: 381, endPoint y: 311, distance: 48.8
click at [381, 311] on div "Supply and Installation Screw Piles Double Story Stairs" at bounding box center [363, 309] width 156 height 11
click at [304, 324] on div "12x 114.3mm x 6.0mm x 3m Trueform Helical Piles Coating: Hot Dipped Galvanised.…" at bounding box center [370, 331] width 156 height 28
click at [324, 335] on div "12x 114.3mm x 6.0mm x 3m Trueform Helical Piles Coating: Hot Dipped Galvanised.…" at bounding box center [370, 331] width 156 height 28
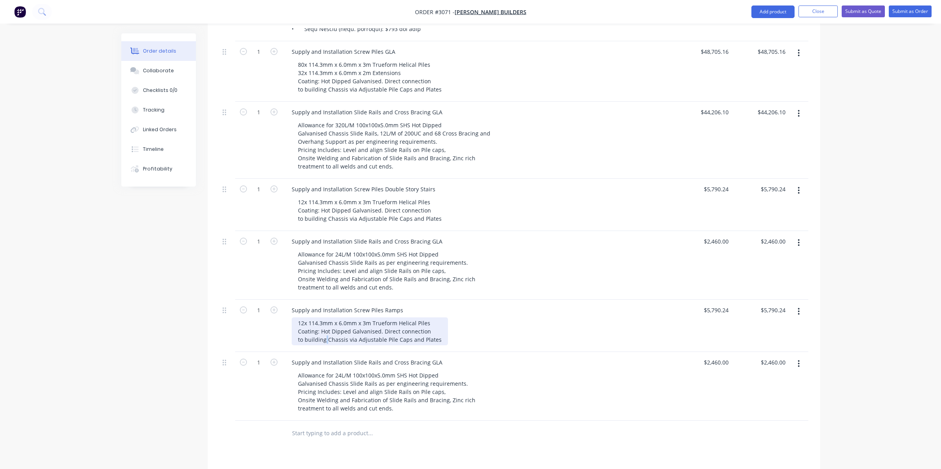
click at [324, 335] on div "12x 114.3mm x 6.0mm x 3m Trueform Helical Piles Coating: Hot Dipped Galvanised.…" at bounding box center [370, 331] width 156 height 28
click at [307, 324] on div "12x 114.3mm x 6.0mm x 3m Trueform Helical Piles Coating: Hot Dipped Galvanised.…" at bounding box center [370, 331] width 156 height 28
click at [316, 311] on div "Supply and Installation Screw Piles Ramps" at bounding box center [347, 309] width 124 height 11
click at [303, 322] on div "12x 114.3mm x 6.0mm x 3m Trueform Helical Piles Coating: Hot Dipped Galvanised.…" at bounding box center [370, 331] width 156 height 28
click at [319, 340] on div "12x 114.3mm x 6.0mm x 3m Trueform Helical Piles Coating: Hot Dipped Galvanised.…" at bounding box center [370, 331] width 156 height 28
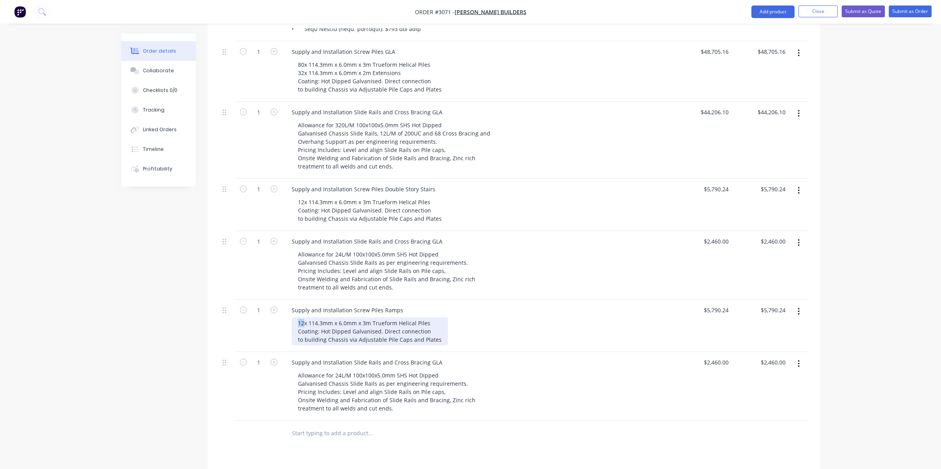
drag, startPoint x: 303, startPoint y: 322, endPoint x: 292, endPoint y: 322, distance: 11.0
click at [292, 322] on div "12x 114.3mm x 6.0mm x 3m Trueform Helical Piles Coating: Hot Dipped Galvanised.…" at bounding box center [370, 331] width 156 height 28
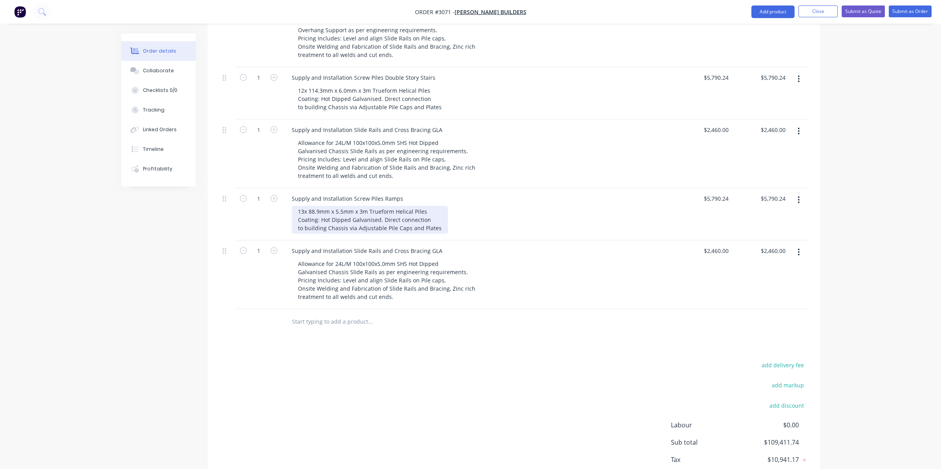
scroll to position [805, 0]
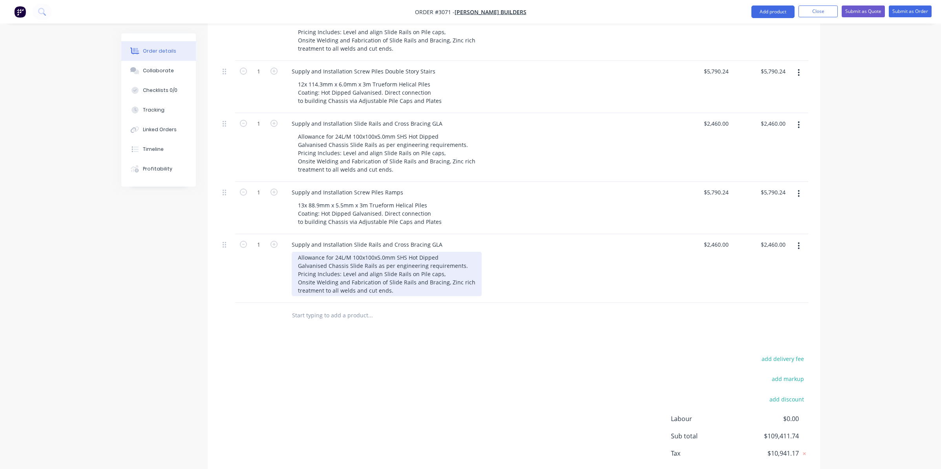
click at [339, 256] on div "Allowance for 24L/M 100x100x5.0mm SHS Hot Dipped Galvanised Chassis Slide Rails…" at bounding box center [387, 274] width 190 height 44
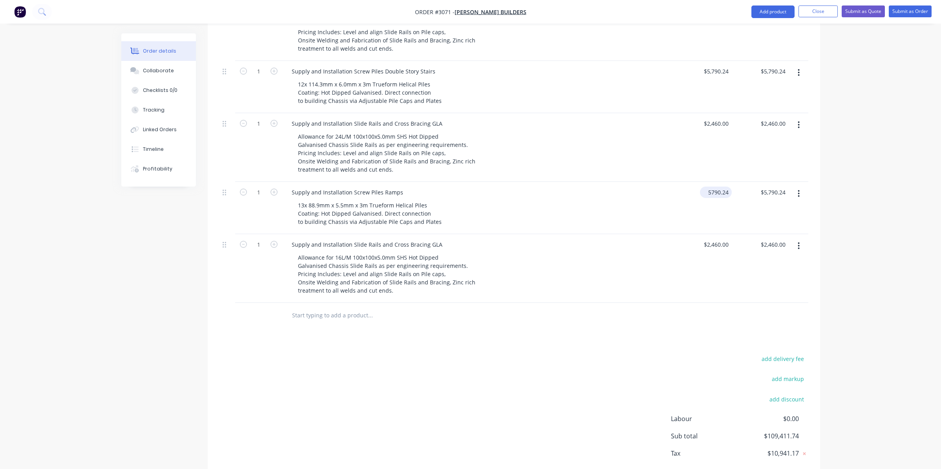
click at [713, 195] on input "5790.24" at bounding box center [717, 191] width 29 height 11
type input "$4,839.90"
click at [719, 243] on input "2460" at bounding box center [717, 244] width 29 height 11
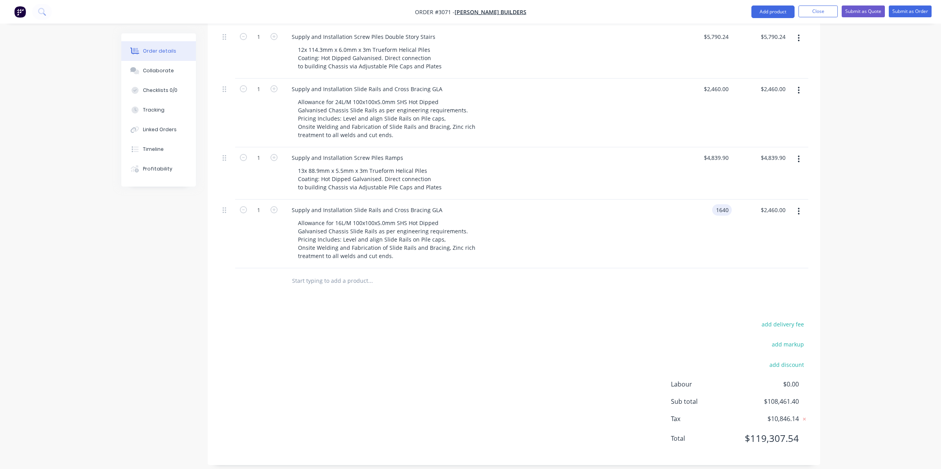
scroll to position [845, 0]
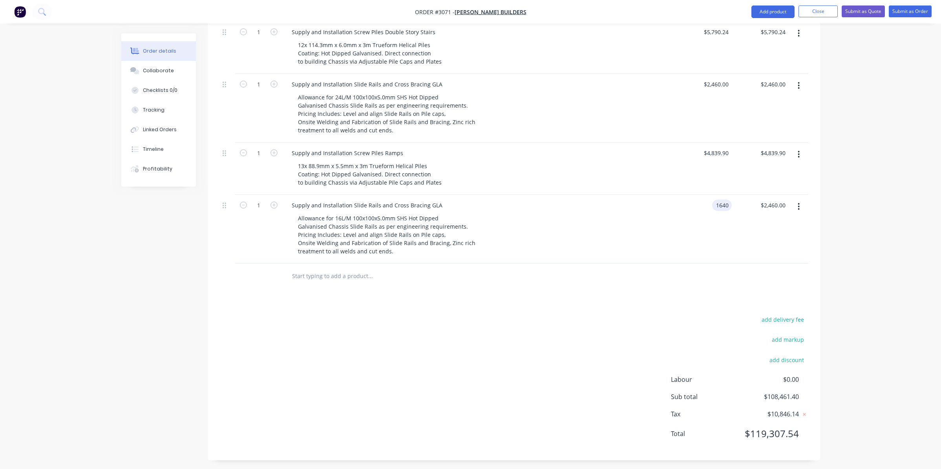
type input "$1,640.00"
click at [355, 322] on div "add delivery fee add markup add discount Labour $0.00 Sub total $108,461.40 Tax…" at bounding box center [513, 381] width 589 height 134
click at [797, 154] on button "button" at bounding box center [798, 154] width 18 height 14
click at [780, 190] on div "Duplicate" at bounding box center [771, 190] width 60 height 11
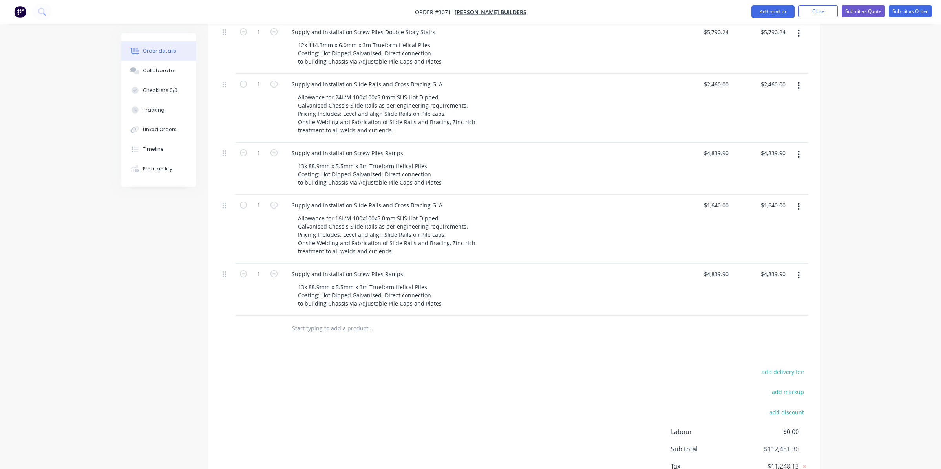
click at [798, 275] on button "button" at bounding box center [798, 275] width 18 height 14
click at [763, 314] on div "Duplicate" at bounding box center [771, 311] width 60 height 11
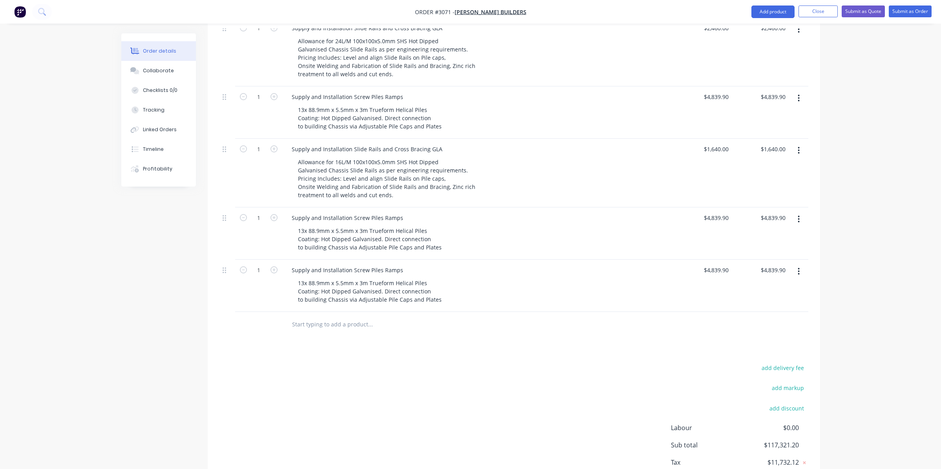
scroll to position [952, 0]
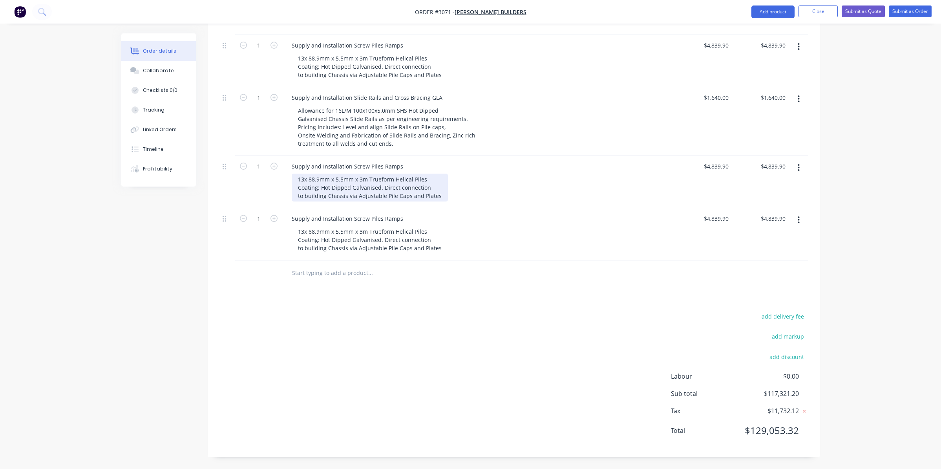
click at [322, 179] on div "13x 88.9mm x 5.5mm x 3m Trueform Helical Piles Coating: Hot Dipped Galvanised. …" at bounding box center [370, 187] width 156 height 28
drag, startPoint x: 305, startPoint y: 179, endPoint x: 284, endPoint y: 181, distance: 20.9
click at [284, 181] on div "Supply and Installation Screw Piles Ramps 13x 88.9mm x 5.5mm x 3m Trueform Heli…" at bounding box center [478, 182] width 392 height 52
click at [717, 163] on input "4839.9" at bounding box center [720, 166] width 21 height 11
type input "$3,723.00"
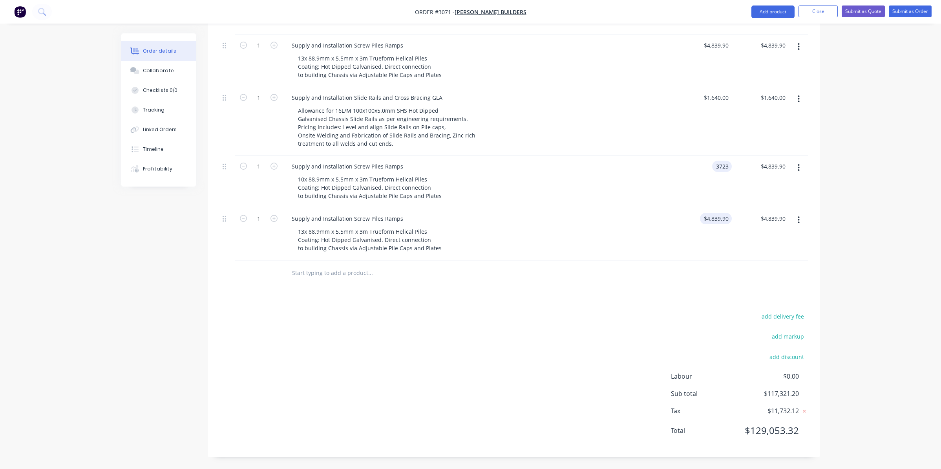
type input "$3,723.00"
click at [719, 219] on input "4839.9" at bounding box center [720, 218] width 21 height 11
type input "$2,460.00"
click at [343, 237] on div "13x 88.9mm x 5.5mm x 3m Trueform Helical Piles Coating: Hot Dipped Galvanised. …" at bounding box center [370, 240] width 156 height 28
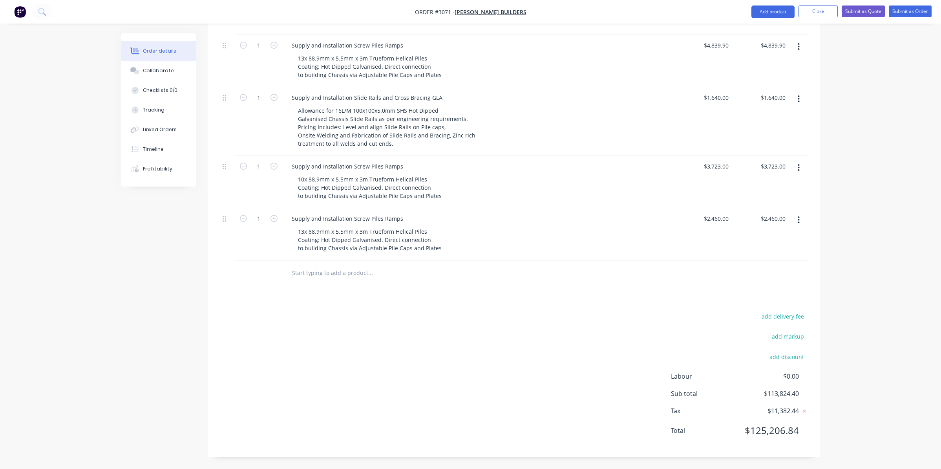
click at [799, 97] on icon "button" at bounding box center [799, 99] width 2 height 9
click at [772, 139] on div "Duplicate" at bounding box center [771, 135] width 60 height 11
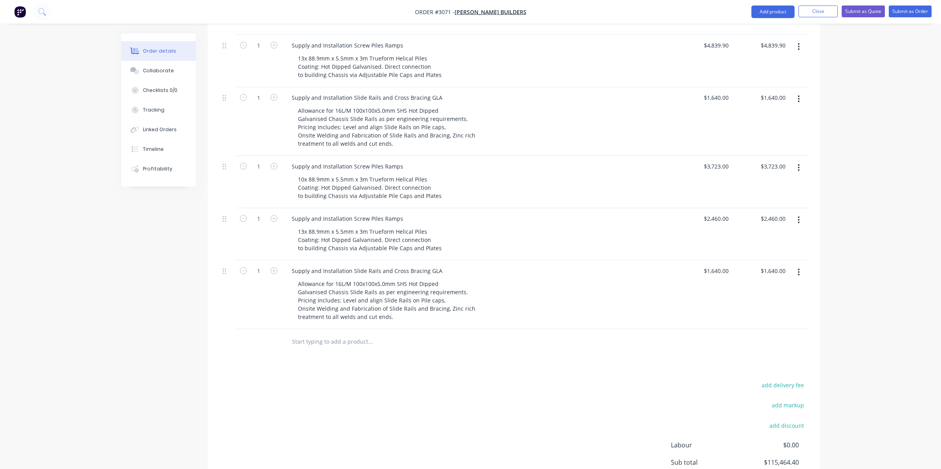
click at [798, 220] on icon "button" at bounding box center [799, 219] width 2 height 9
click at [772, 282] on div "Delete" at bounding box center [771, 287] width 60 height 11
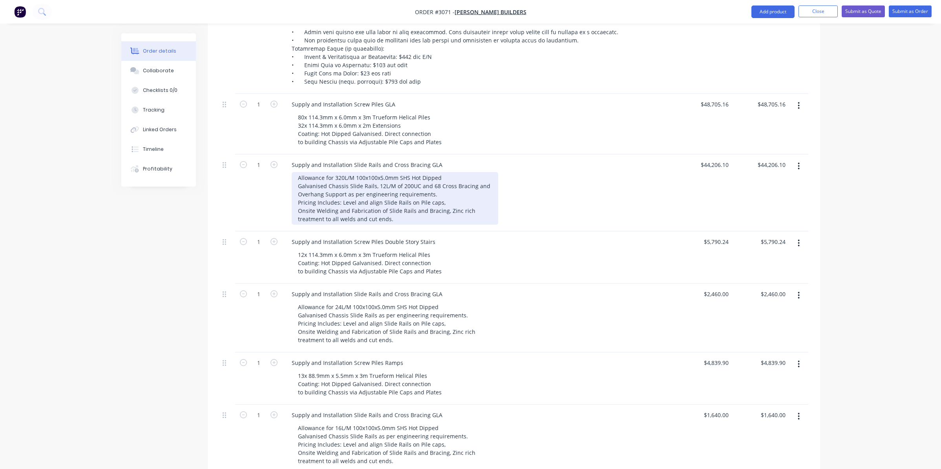
scroll to position [599, 0]
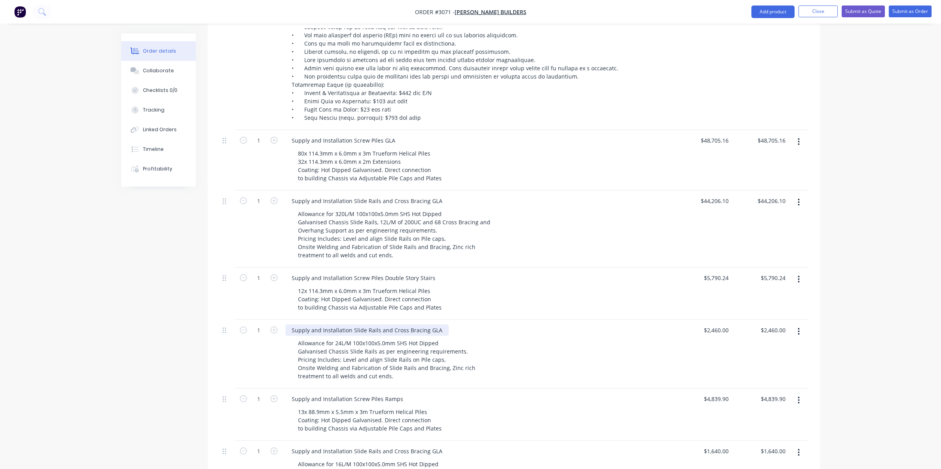
click at [413, 332] on div "Supply and Installation Slide Rails and Cross Bracing GLA" at bounding box center [366, 329] width 163 height 11
drag, startPoint x: 441, startPoint y: 330, endPoint x: 378, endPoint y: 331, distance: 62.4
click at [377, 332] on div "Supply and Installation Slide Rails and Cross Bracing GLA" at bounding box center [366, 329] width 163 height 11
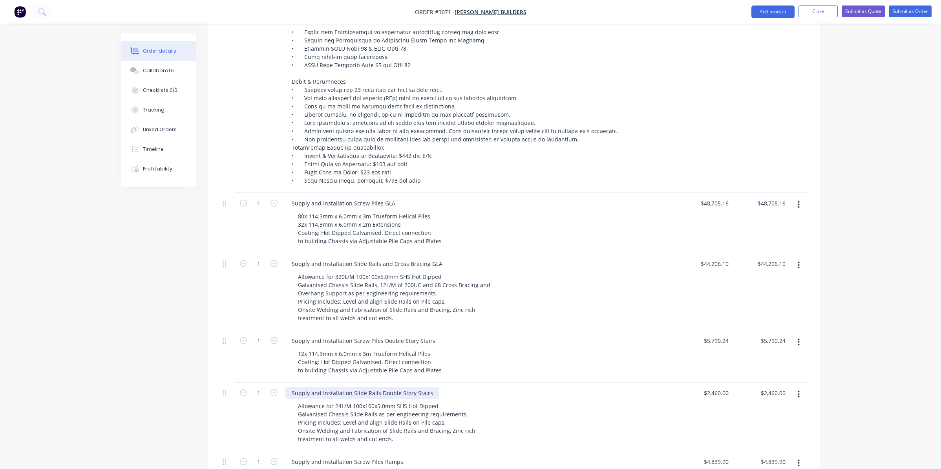
scroll to position [520, 0]
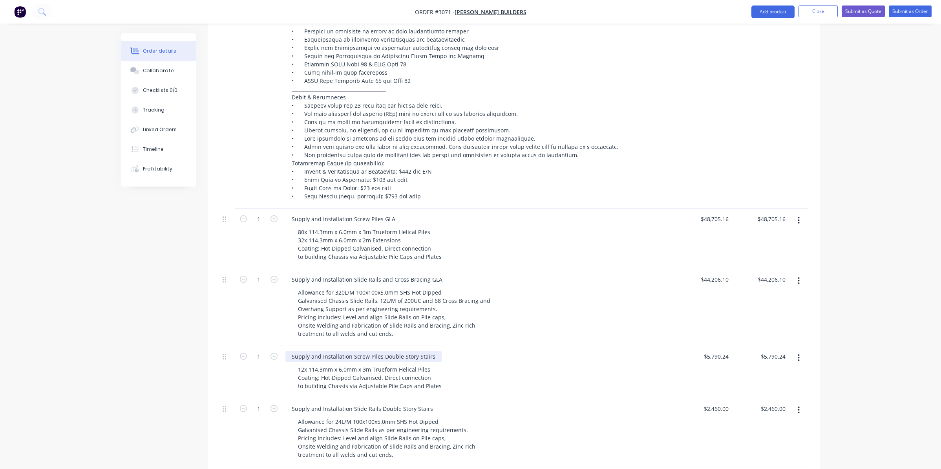
click at [411, 356] on div "Supply and Installation Screw Piles Double Story Stairs" at bounding box center [363, 356] width 156 height 11
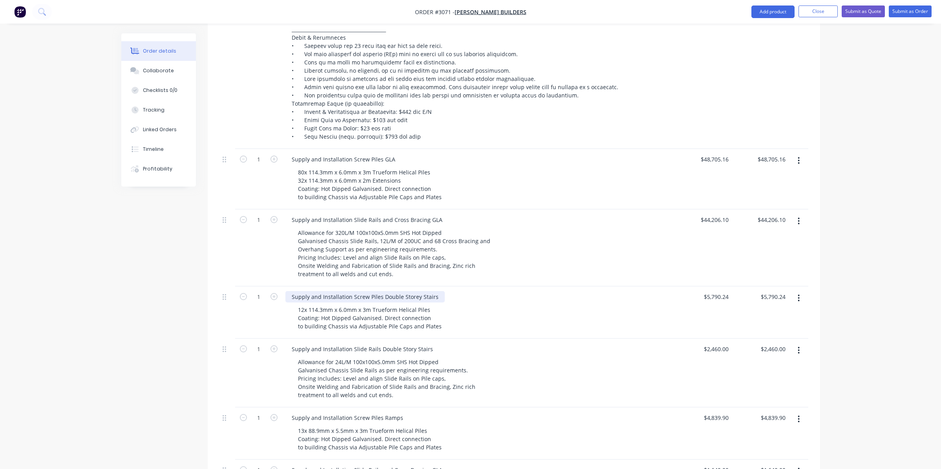
scroll to position [599, 0]
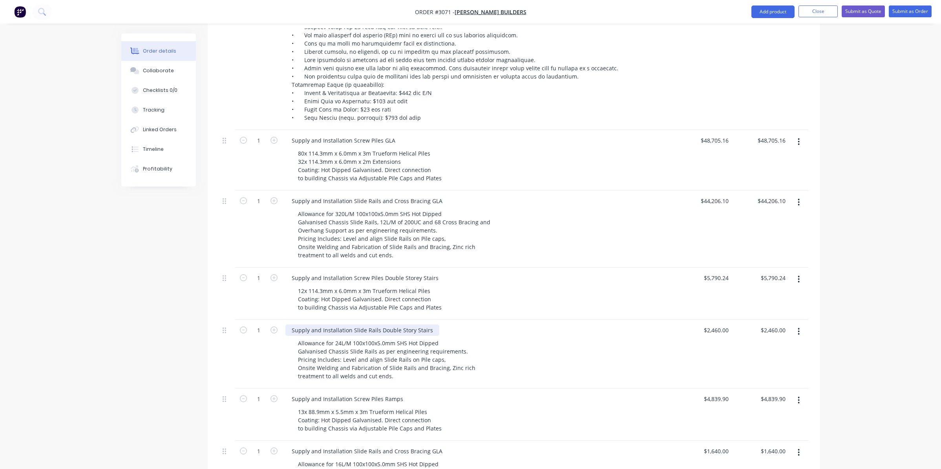
click at [408, 330] on div "Supply and Installation Slide Rails Double Story Stairs" at bounding box center [362, 329] width 154 height 11
click at [409, 331] on div "Supply and Installation Slide Rails Double Story Stairs" at bounding box center [362, 329] width 154 height 11
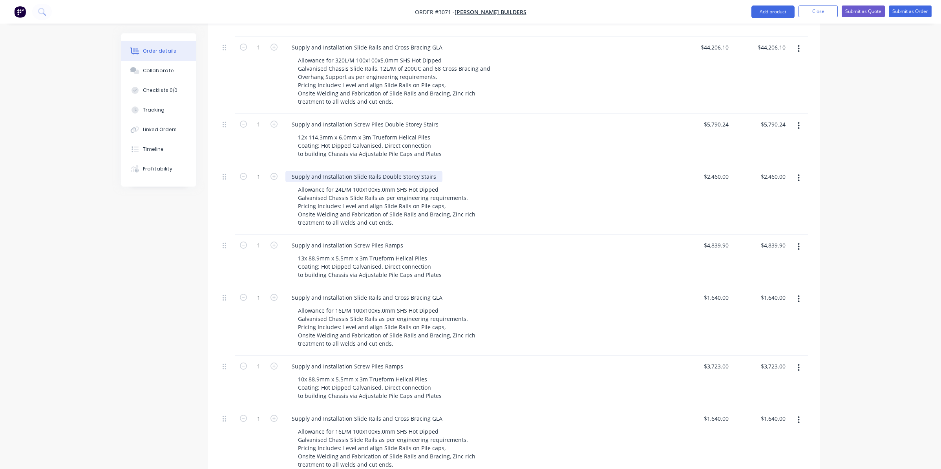
scroll to position [756, 0]
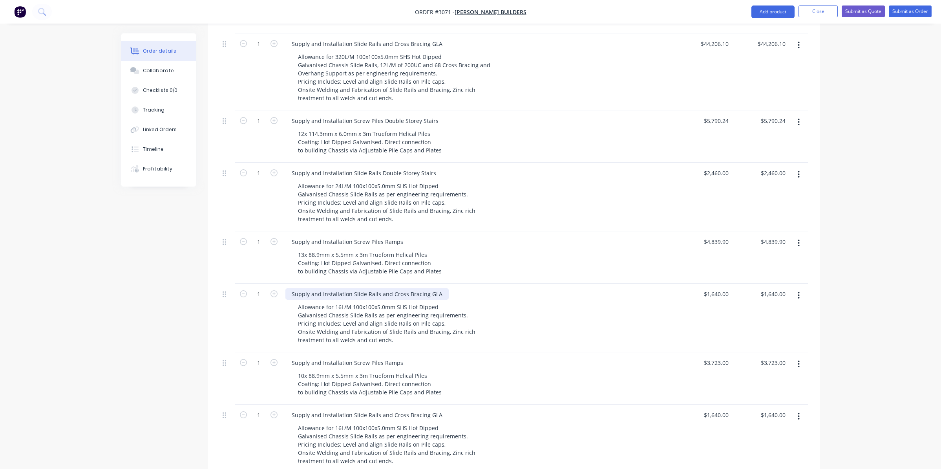
click at [436, 293] on div "Supply and Installation Slide Rails and Cross Bracing GLA" at bounding box center [366, 293] width 163 height 11
click at [420, 298] on div "Supply and Installation Slide Rails and Cross Bracing GLA" at bounding box center [366, 293] width 163 height 11
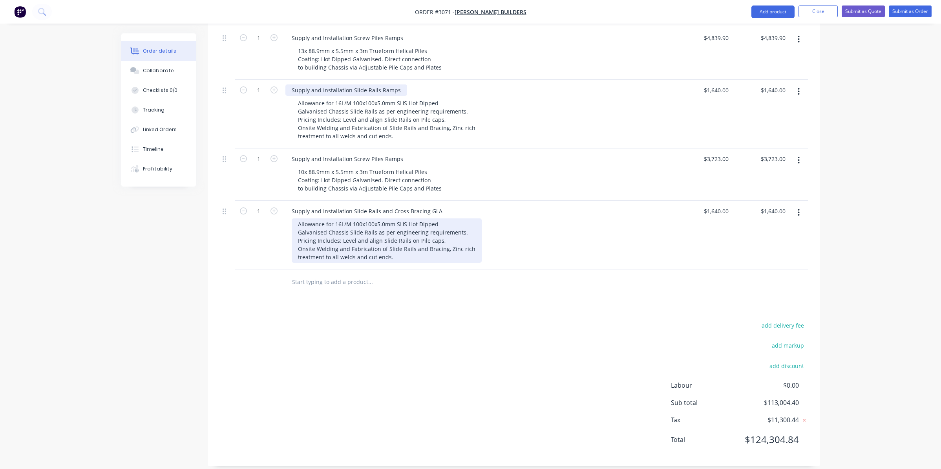
scroll to position [969, 0]
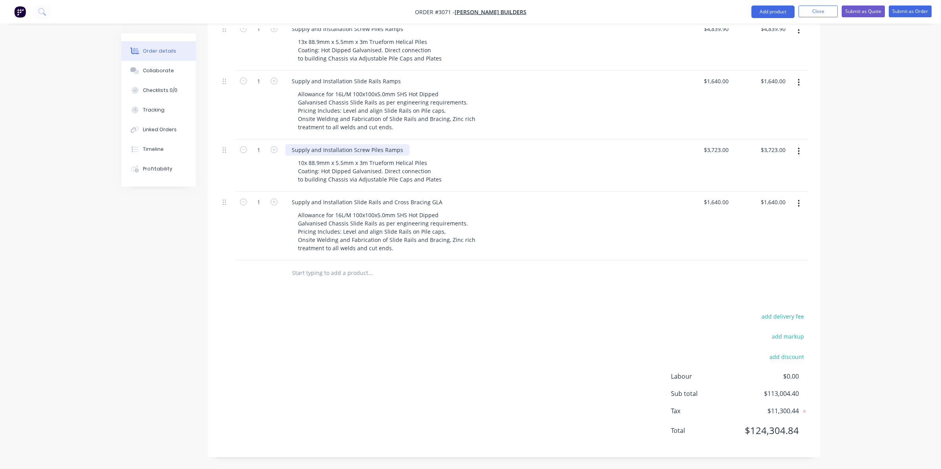
click at [398, 151] on div "Supply and Installation Screw Piles Ramps" at bounding box center [347, 149] width 124 height 11
drag, startPoint x: 399, startPoint y: 148, endPoint x: 389, endPoint y: 149, distance: 9.8
click at [389, 149] on div "Supply and Installation Screw Piles Ramps" at bounding box center [347, 149] width 124 height 11
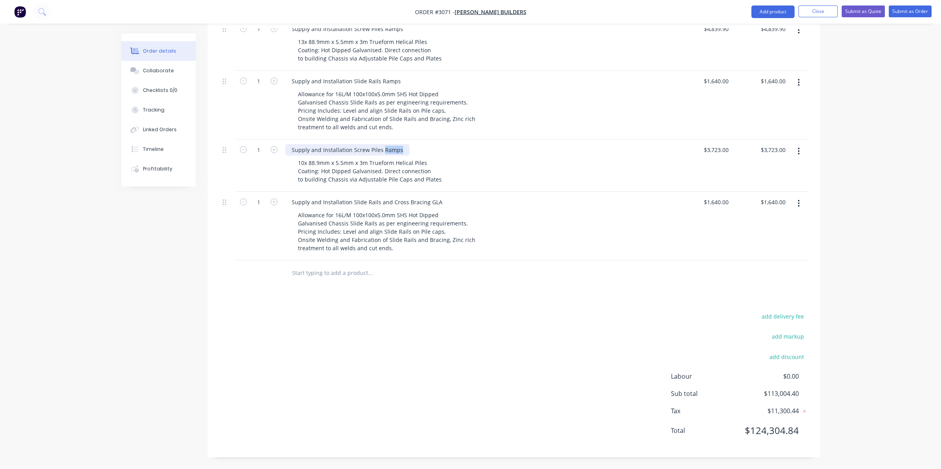
drag, startPoint x: 382, startPoint y: 150, endPoint x: 398, endPoint y: 150, distance: 16.9
click at [398, 150] on div "Supply and Installation Screw Piles Ramps" at bounding box center [347, 149] width 124 height 11
click at [426, 201] on div "Supply and Installation Slide Rails and Cross Bracing GLA" at bounding box center [366, 201] width 163 height 11
drag, startPoint x: 435, startPoint y: 201, endPoint x: 378, endPoint y: 205, distance: 57.9
click at [378, 205] on div "Supply and Installation Slide Rails and Cross Bracing GLA" at bounding box center [366, 201] width 163 height 11
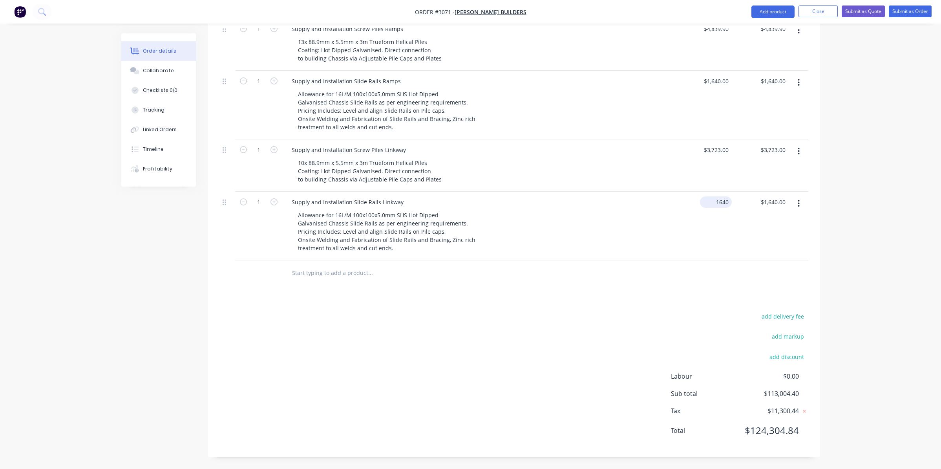
click at [717, 204] on input "1640" at bounding box center [717, 201] width 29 height 11
type input "2460"
type input "3723"
type input "$2,460.00"
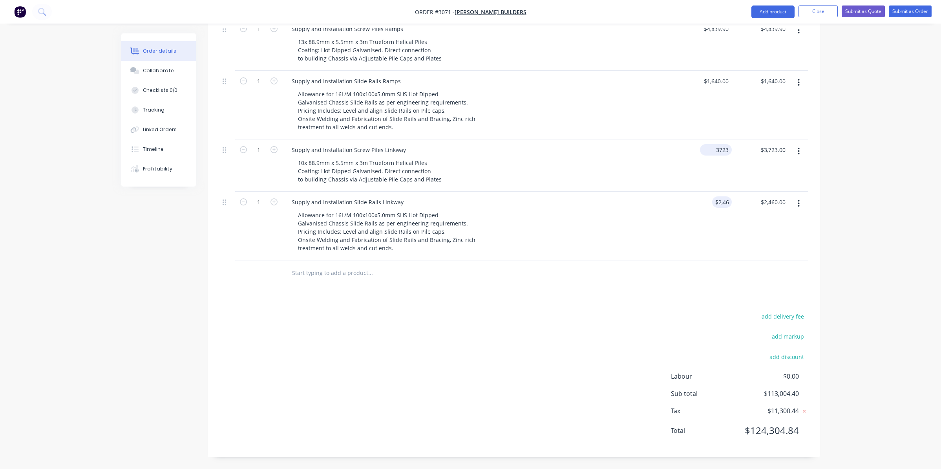
click at [718, 154] on input "3723" at bounding box center [717, 149] width 29 height 11
type input "$3,723.00"
click at [336, 279] on input "text" at bounding box center [370, 273] width 157 height 16
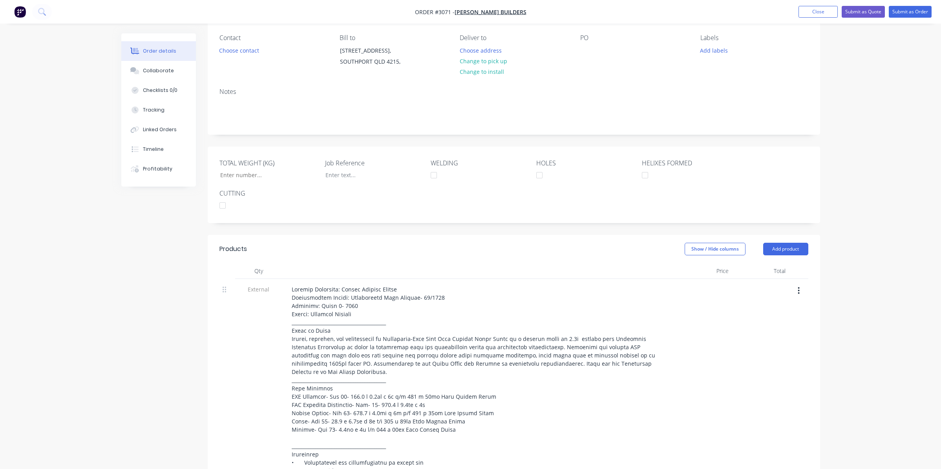
scroll to position [78, 0]
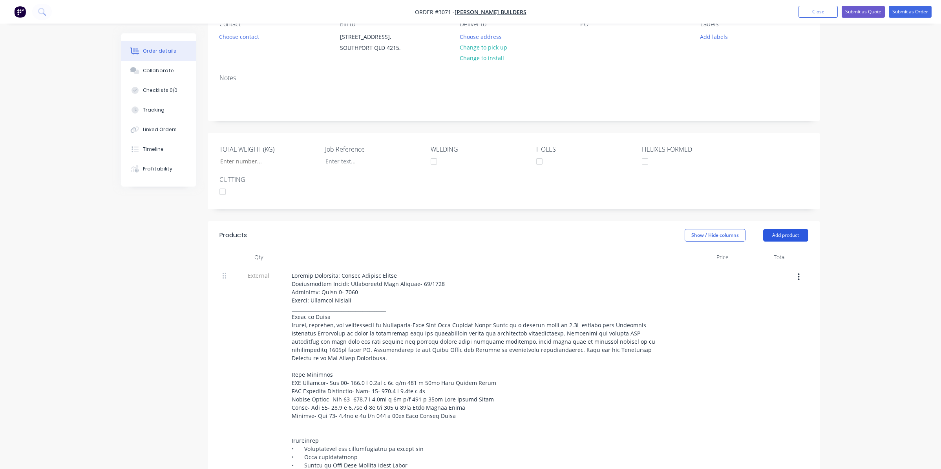
click at [796, 232] on button "Add product" at bounding box center [785, 235] width 45 height 13
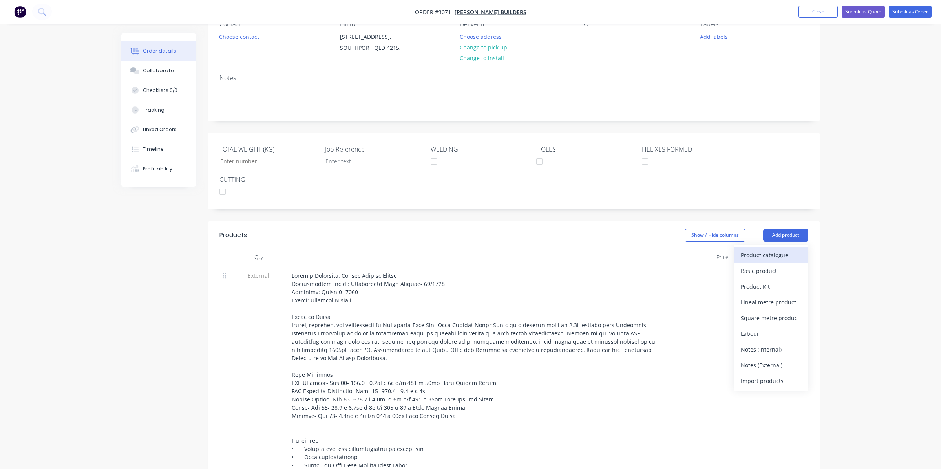
click at [773, 256] on div "Product catalogue" at bounding box center [771, 254] width 60 height 11
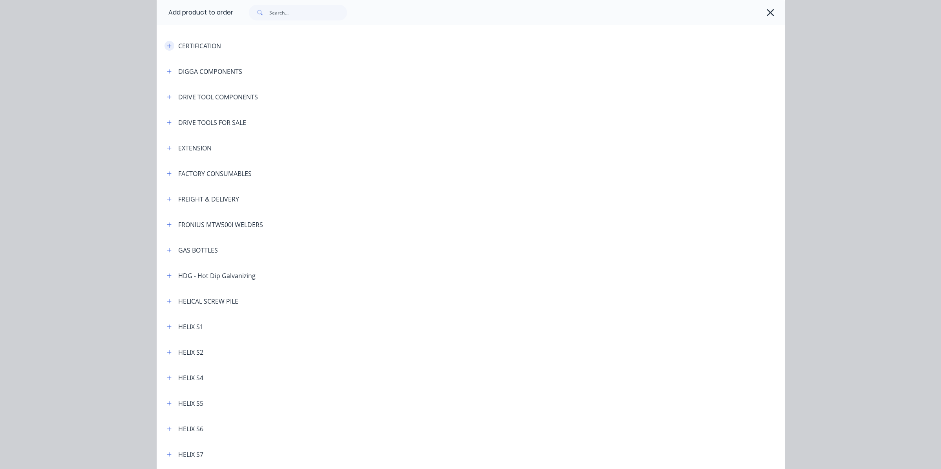
click at [167, 43] on icon "button" at bounding box center [169, 45] width 5 height 5
click at [204, 48] on div "CERTIFICATION" at bounding box center [199, 45] width 43 height 9
click at [293, 15] on input "text" at bounding box center [308, 13] width 78 height 16
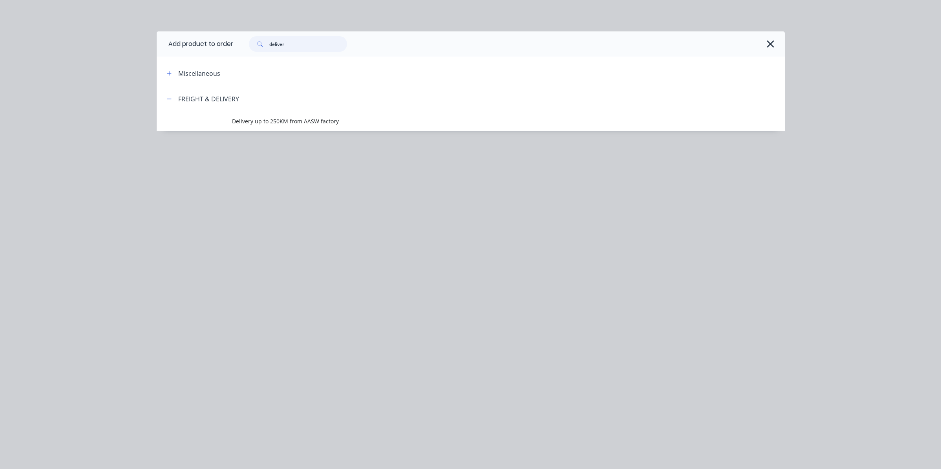
type input "deliver"
click at [213, 100] on div "FREIGHT & DELIVERY" at bounding box center [208, 98] width 61 height 9
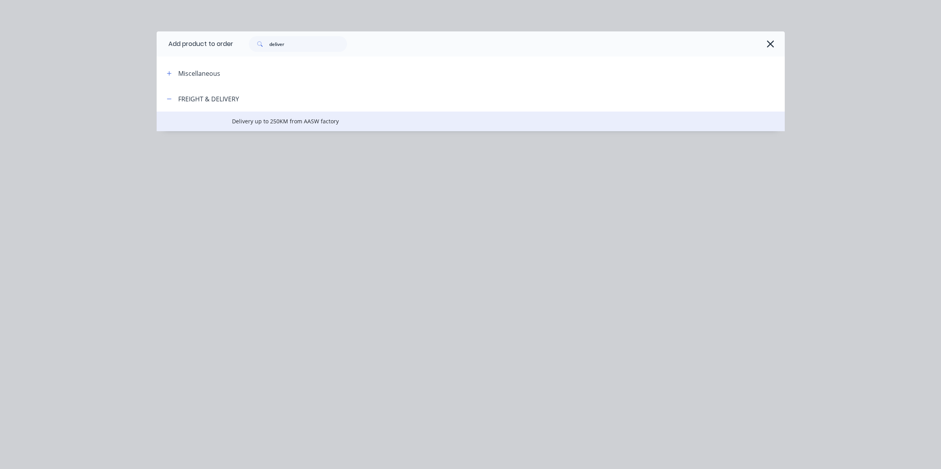
click at [264, 123] on span "Delivery up to 250KM from AASW factory" at bounding box center [453, 121] width 442 height 8
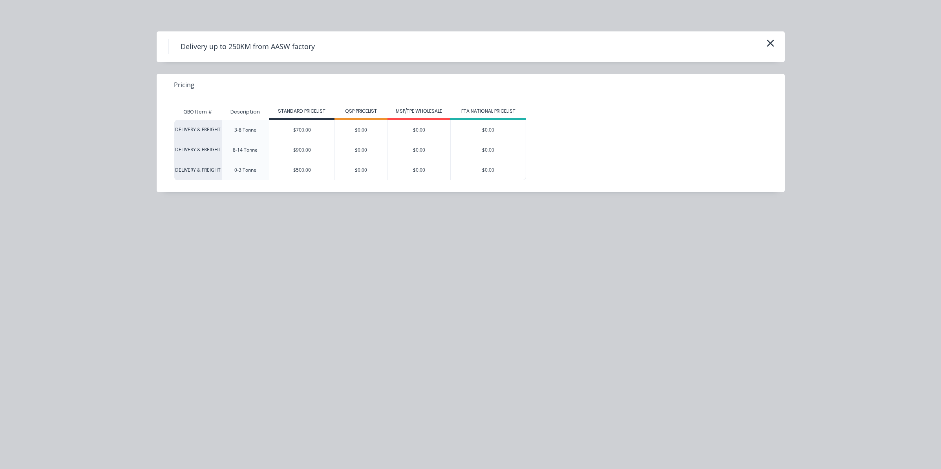
click at [302, 148] on div "$900.00" at bounding box center [301, 150] width 65 height 20
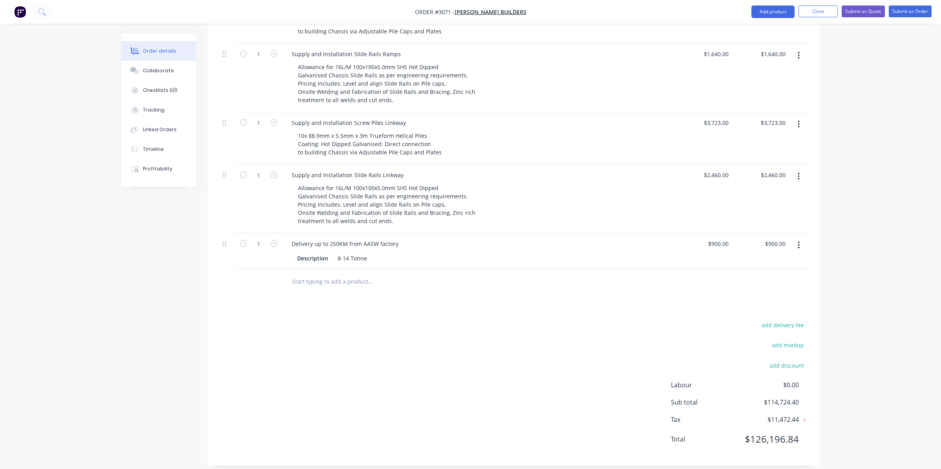
scroll to position [1004, 0]
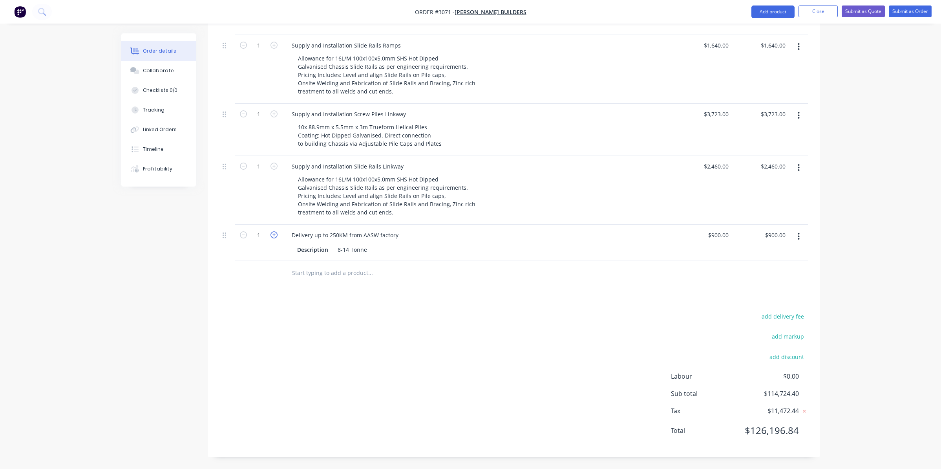
click at [275, 233] on icon "button" at bounding box center [273, 234] width 7 height 7
type input "2"
type input "$1,800.00"
click at [275, 233] on icon "button" at bounding box center [273, 234] width 7 height 7
type input "3"
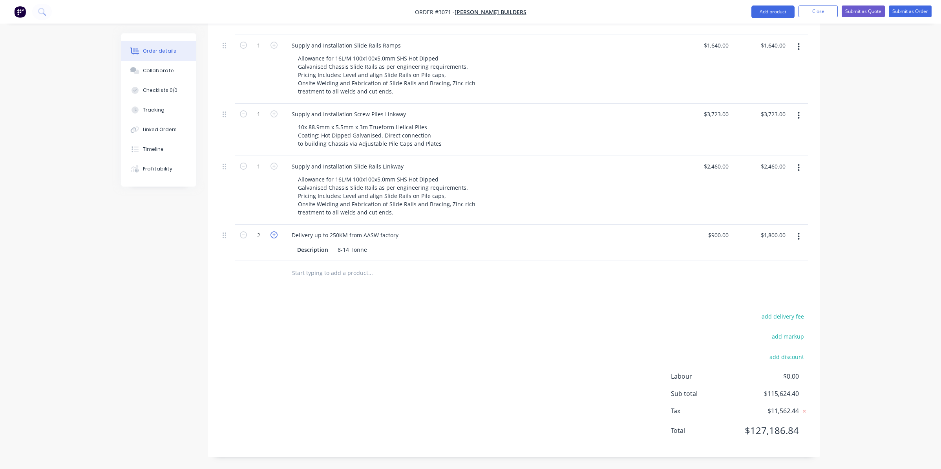
type input "$2,700.00"
click at [469, 276] on div at bounding box center [402, 273] width 235 height 16
click at [338, 275] on input "text" at bounding box center [370, 273] width 157 height 16
type input "C"
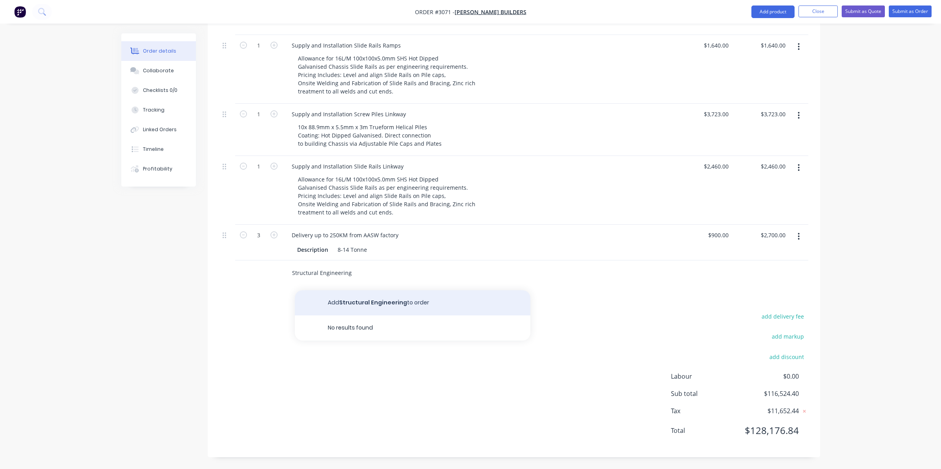
type input "Structural Engineering"
click at [350, 301] on button "Add Structural Engineering to order" at bounding box center [412, 302] width 235 height 25
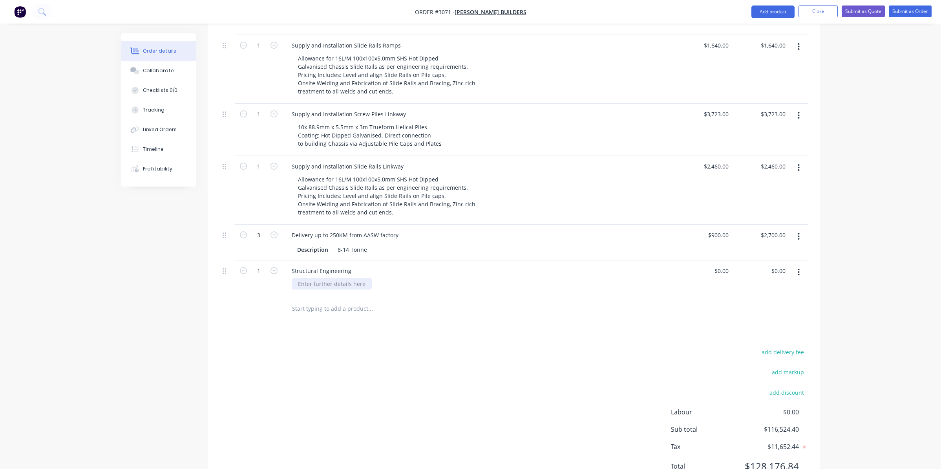
click at [336, 284] on div at bounding box center [332, 283] width 80 height 11
click at [723, 271] on input "0" at bounding box center [727, 270] width 9 height 11
type input "$3,700.00"
click at [765, 270] on div "$3,700.00 $0.00" at bounding box center [760, 278] width 57 height 36
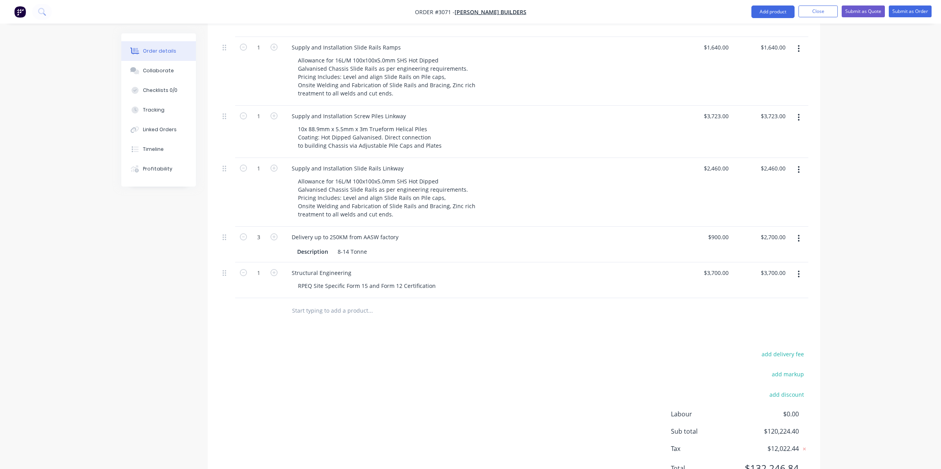
scroll to position [1001, 0]
click at [367, 254] on div "8-14 Tonne" at bounding box center [352, 252] width 36 height 11
click at [543, 209] on div "Allowance for 16L/M 100x100x5.0mm SHS Hot Dipped Galvanised Chassis Slide Rails…" at bounding box center [482, 199] width 380 height 44
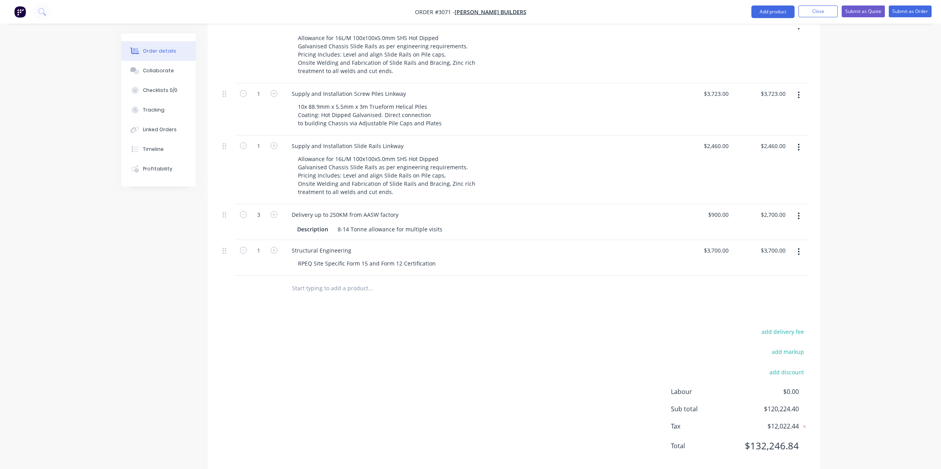
scroll to position [1040, 0]
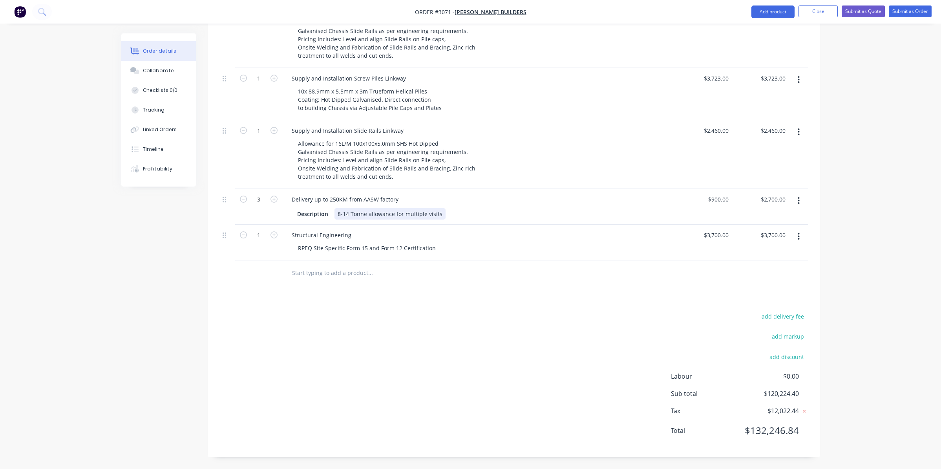
click at [430, 214] on div "8-14 Tonne allowance for multiple visits" at bounding box center [389, 213] width 111 height 11
click at [423, 272] on input "text" at bounding box center [370, 273] width 157 height 16
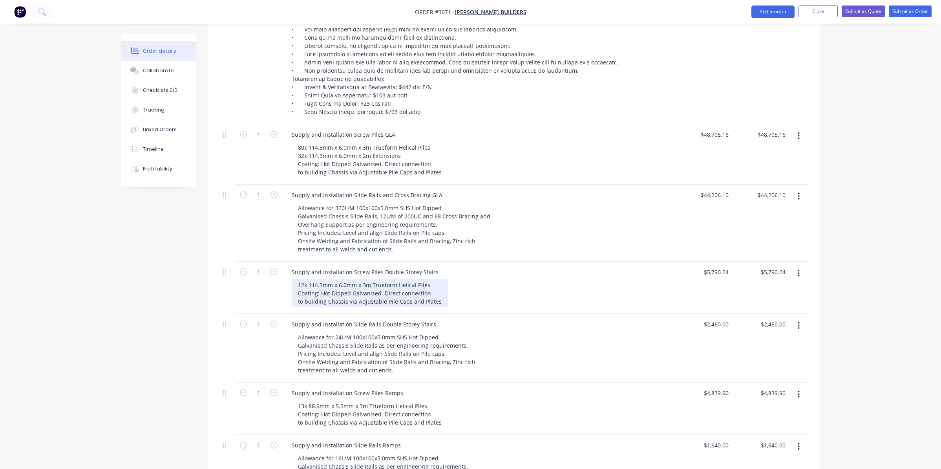
scroll to position [608, 0]
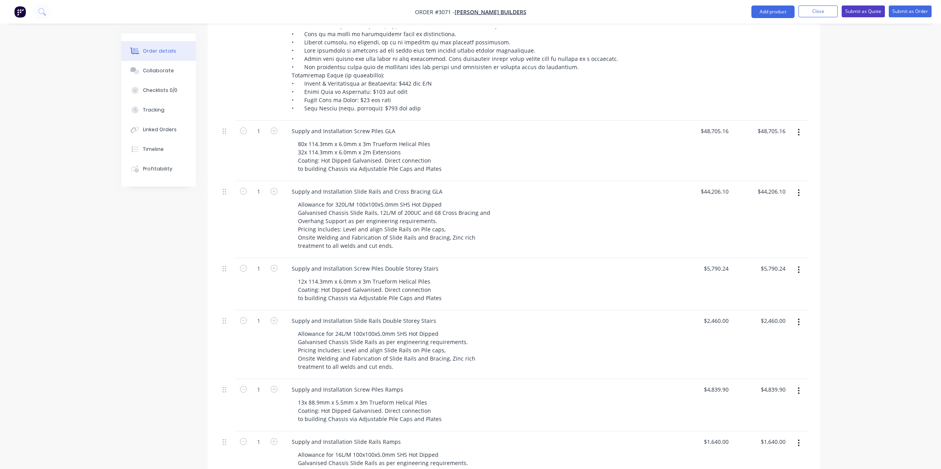
click at [862, 9] on button "Submit as Quote" at bounding box center [863, 11] width 43 height 12
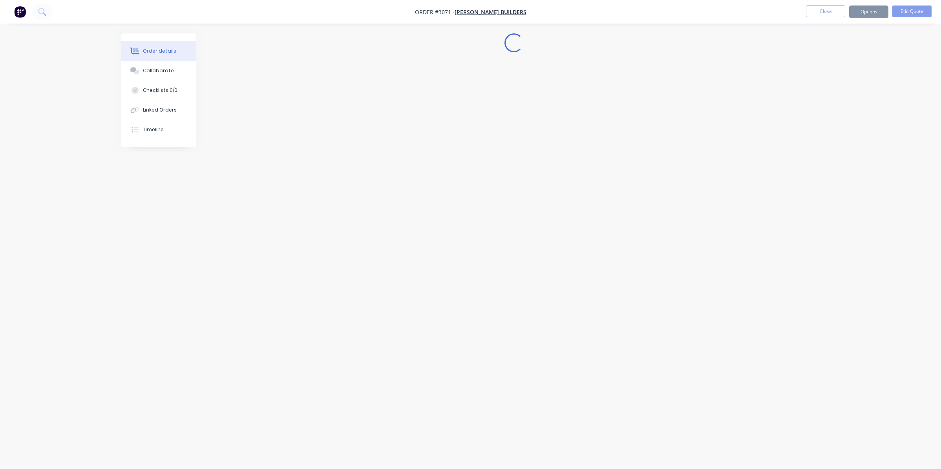
scroll to position [0, 0]
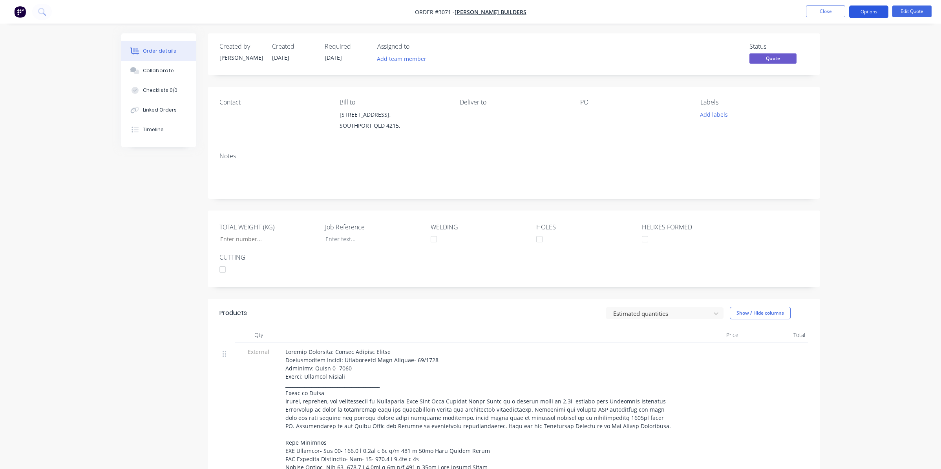
click at [858, 11] on button "Options" at bounding box center [868, 11] width 39 height 13
click at [907, 10] on button "Edit Quote" at bounding box center [911, 11] width 39 height 12
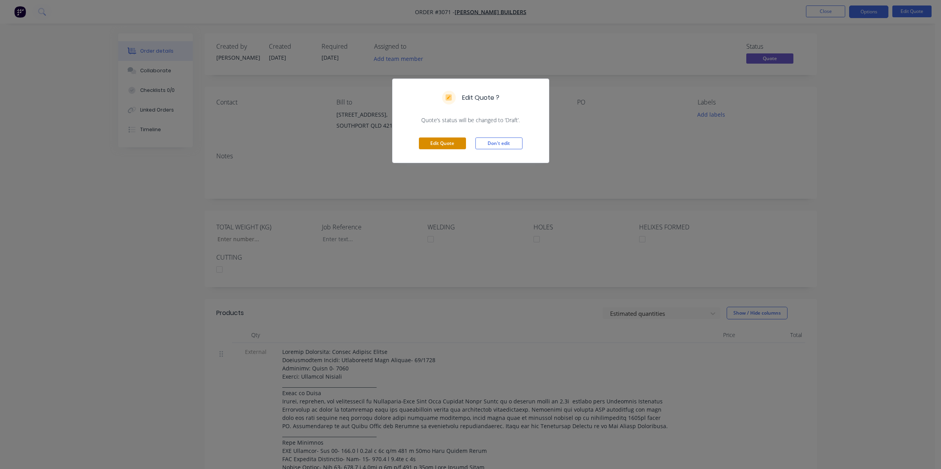
click at [445, 143] on button "Edit Quote" at bounding box center [442, 143] width 47 height 12
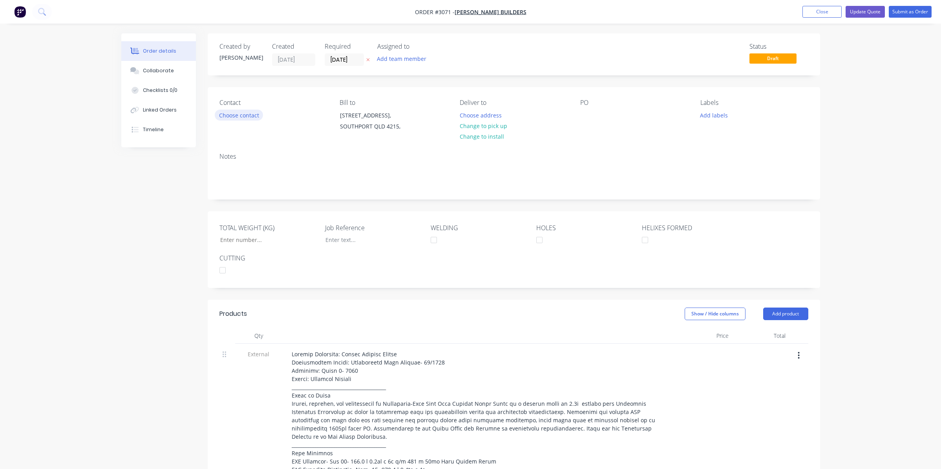
click at [241, 117] on button "Choose contact" at bounding box center [239, 115] width 48 height 11
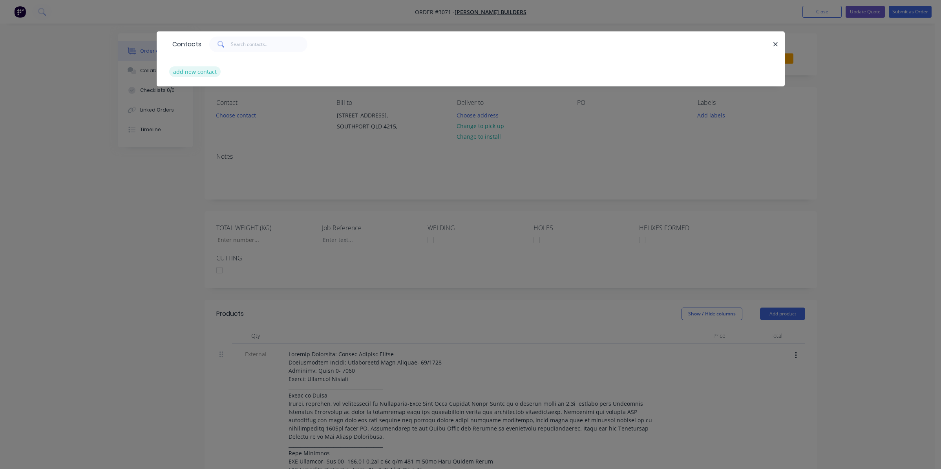
click at [213, 69] on button "add new contact" at bounding box center [195, 71] width 52 height 11
select select "AU"
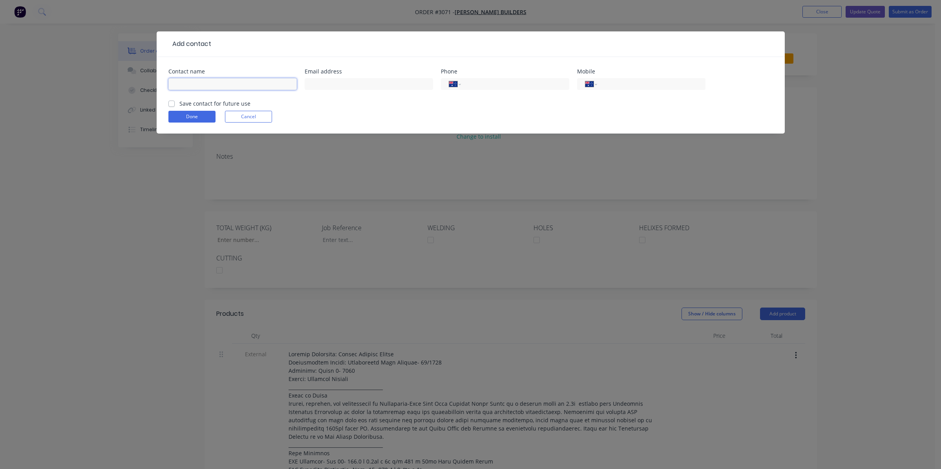
click at [192, 81] on input "text" at bounding box center [232, 84] width 128 height 12
type input "[PERSON_NAME]"
type input "[PERSON_NAME][EMAIL_ADDRESS][PERSON_NAME][DOMAIN_NAME]"
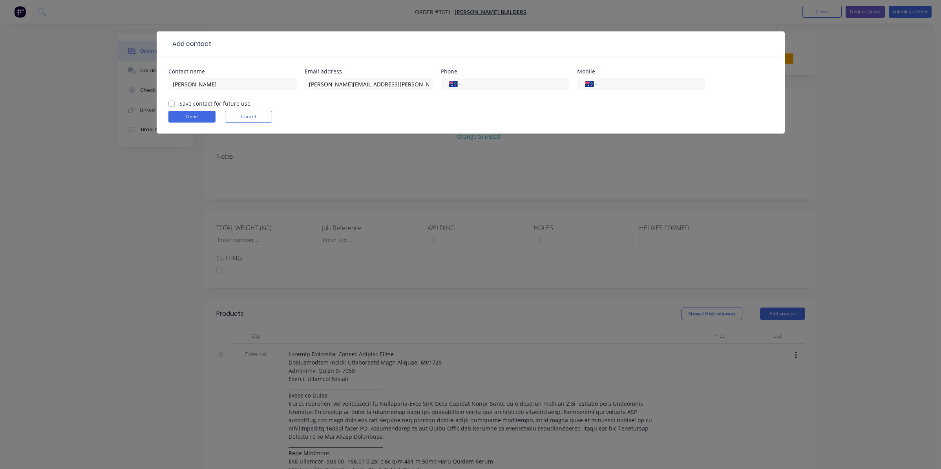
click at [176, 105] on div "Save contact for future use" at bounding box center [209, 103] width 82 height 8
click at [179, 106] on label "Save contact for future use" at bounding box center [214, 103] width 71 height 8
click at [173, 106] on input "Save contact for future use" at bounding box center [171, 102] width 6 height 7
checkbox input "true"
click at [180, 119] on button "Done" at bounding box center [191, 117] width 47 height 12
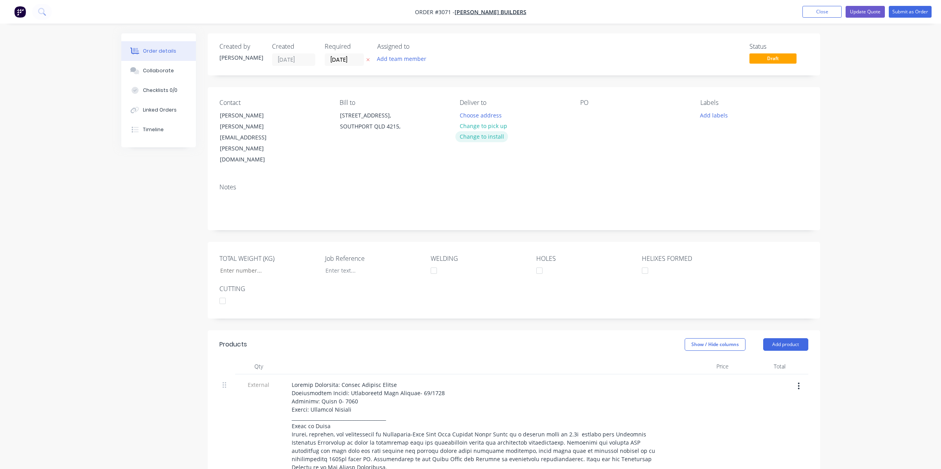
click at [485, 139] on button "Change to install" at bounding box center [481, 136] width 53 height 11
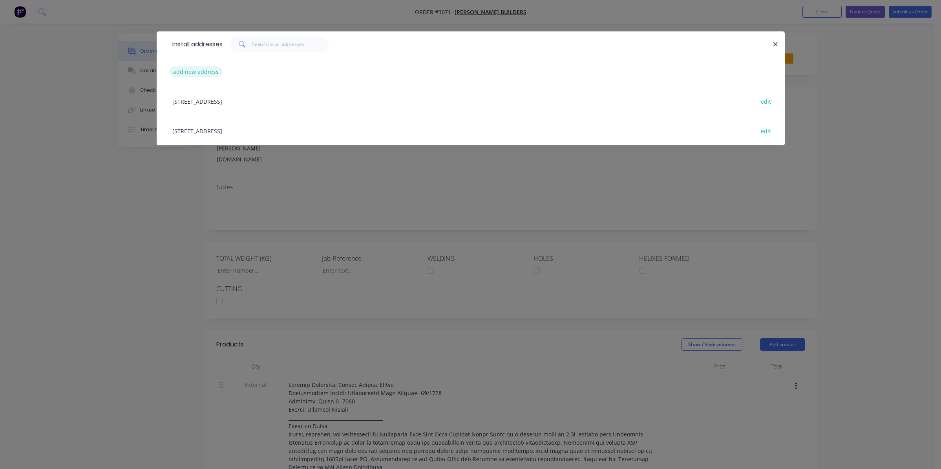
click at [213, 68] on button "add new address" at bounding box center [196, 71] width 54 height 11
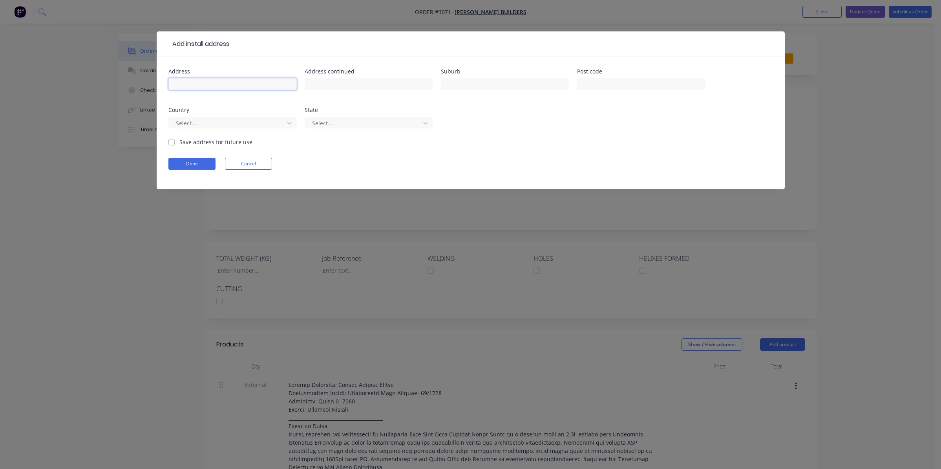
click at [221, 84] on input "text" at bounding box center [232, 84] width 128 height 12
click at [245, 85] on input "text" at bounding box center [232, 84] width 128 height 12
type input "Goodna SPS [STREET_ADDRESS]"
type input "Goodna"
type input "4300"
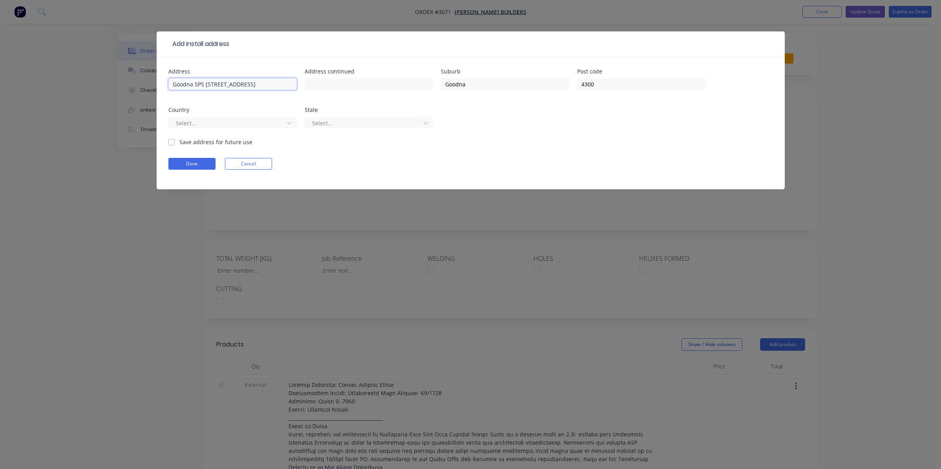
click at [206, 85] on input "Goodna SPS [STREET_ADDRESS]" at bounding box center [232, 84] width 128 height 12
drag, startPoint x: 267, startPoint y: 83, endPoint x: 206, endPoint y: 85, distance: 61.7
click at [206, 85] on input "Goodna SPS [STREET_ADDRESS]" at bounding box center [232, 84] width 128 height 12
type input "Goodna SPS"
click at [335, 81] on input "text" at bounding box center [369, 84] width 128 height 12
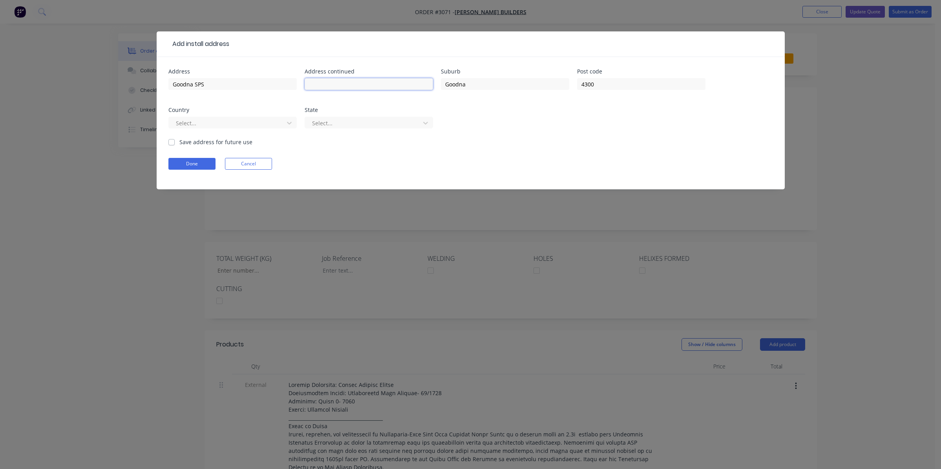
paste input "[STREET_ADDRESS]"
type input "[STREET_ADDRESS]"
click at [211, 167] on button "Done" at bounding box center [191, 164] width 47 height 12
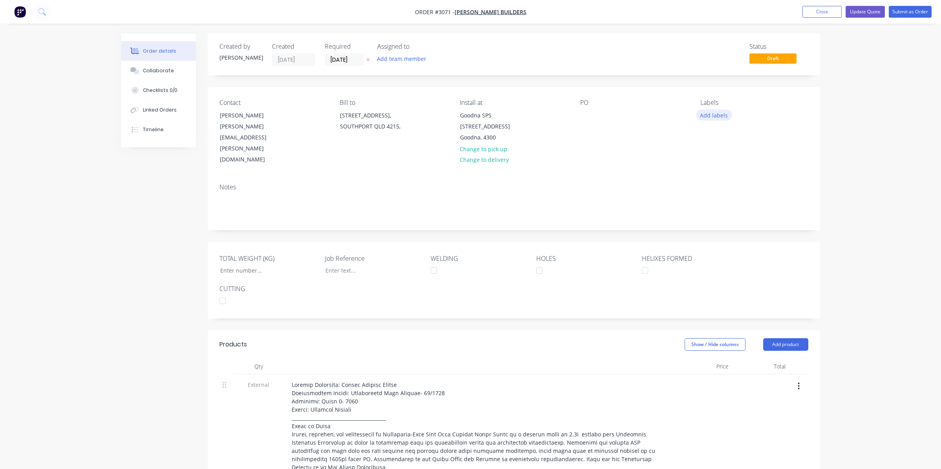
click at [717, 116] on button "Add labels" at bounding box center [714, 115] width 36 height 11
click at [600, 183] on div "Notes" at bounding box center [513, 186] width 589 height 7
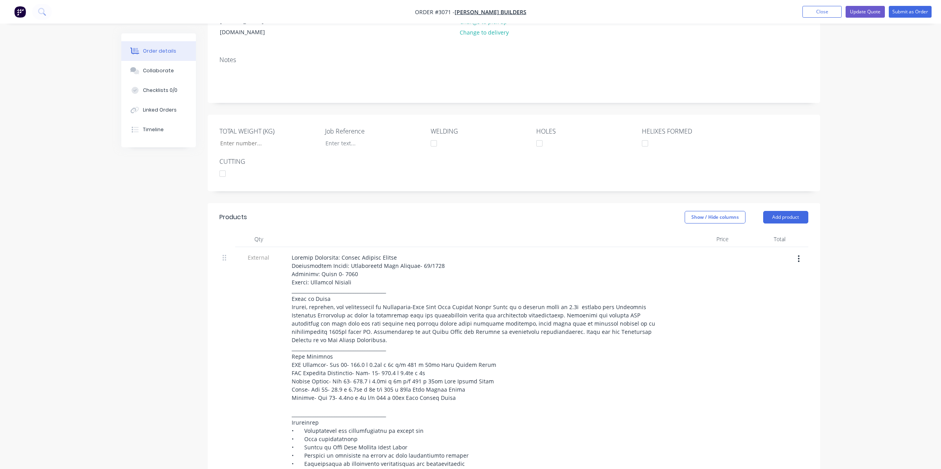
scroll to position [196, 0]
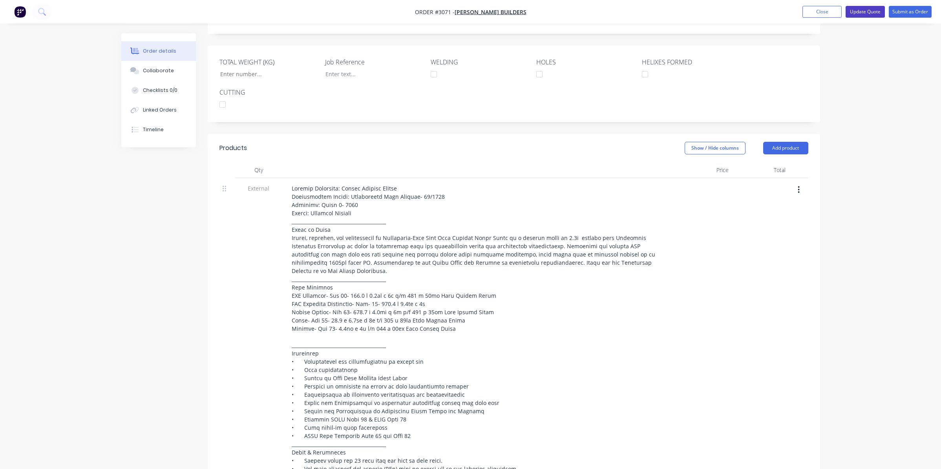
click at [876, 14] on button "Update Quote" at bounding box center [864, 12] width 39 height 12
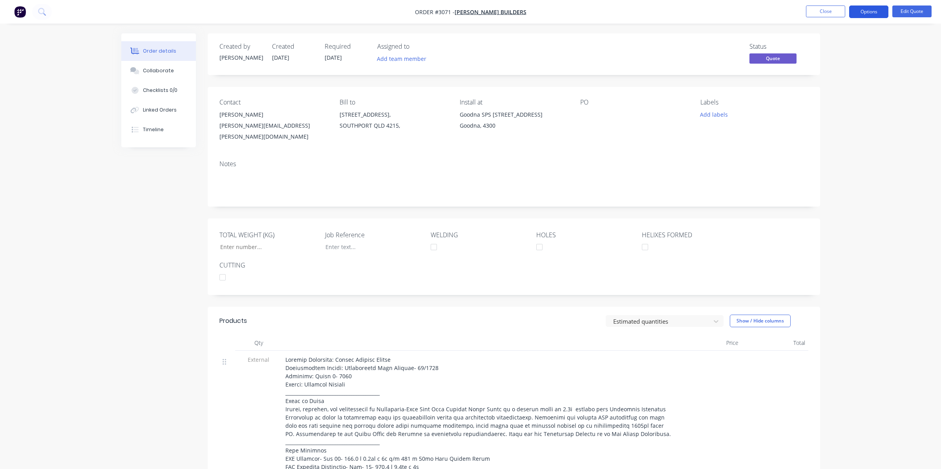
click at [860, 16] on button "Options" at bounding box center [868, 11] width 39 height 13
click at [838, 49] on div "Quote" at bounding box center [845, 47] width 72 height 11
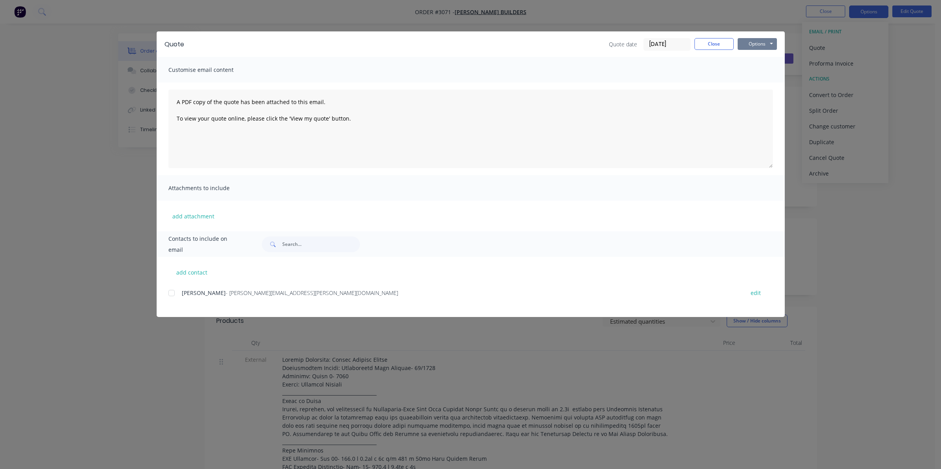
click at [755, 40] on button "Options" at bounding box center [757, 44] width 39 height 12
click at [750, 60] on button "Preview" at bounding box center [763, 57] width 50 height 13
